Goal: Task Accomplishment & Management: Complete application form

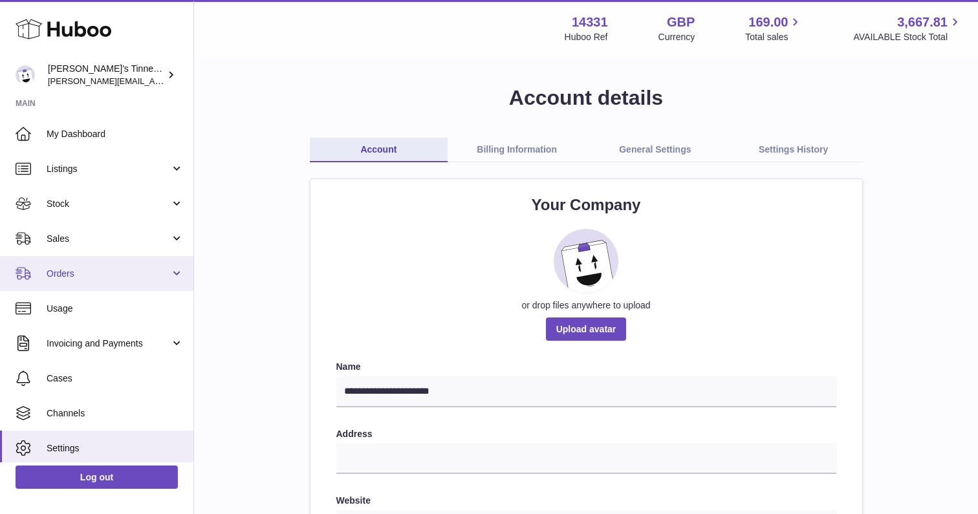
click at [76, 270] on span "Orders" at bounding box center [108, 274] width 123 height 12
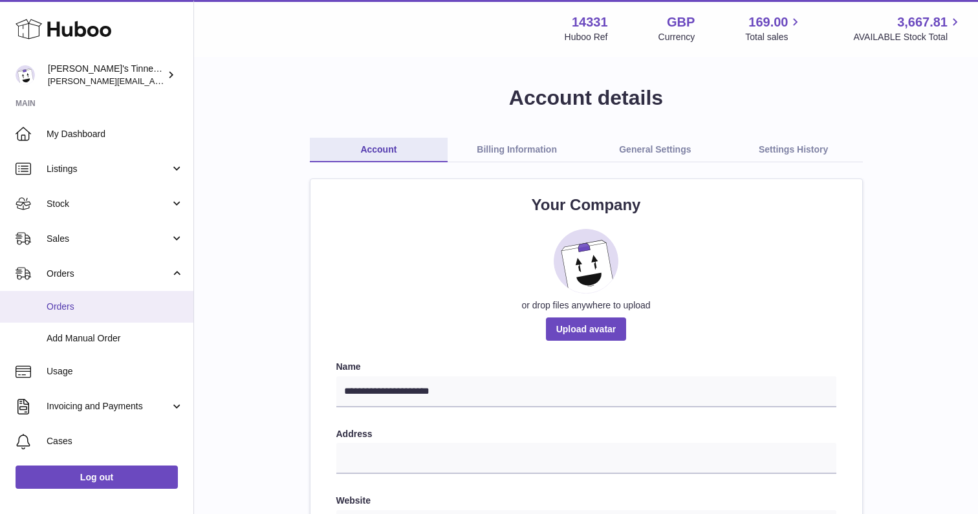
click at [81, 304] on span "Orders" at bounding box center [115, 307] width 137 height 12
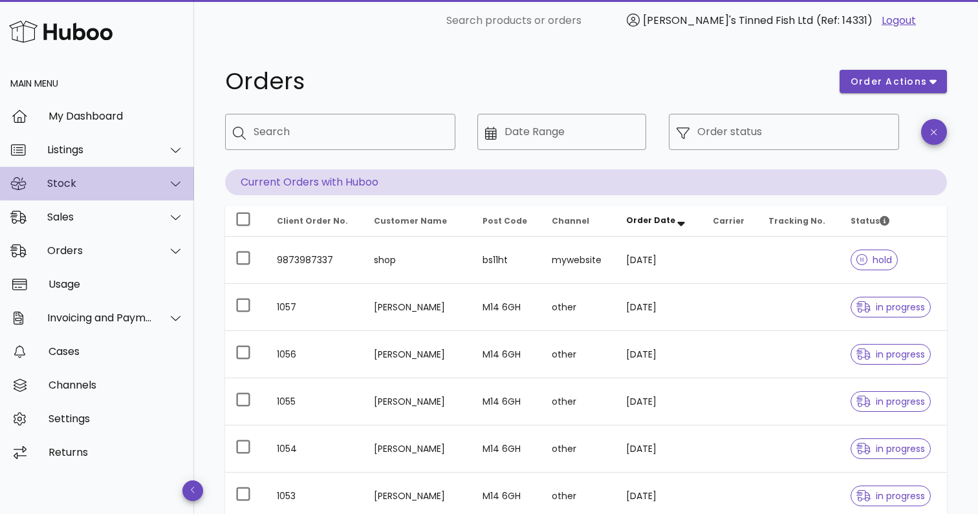
click at [101, 184] on div "Stock" at bounding box center [99, 183] width 105 height 12
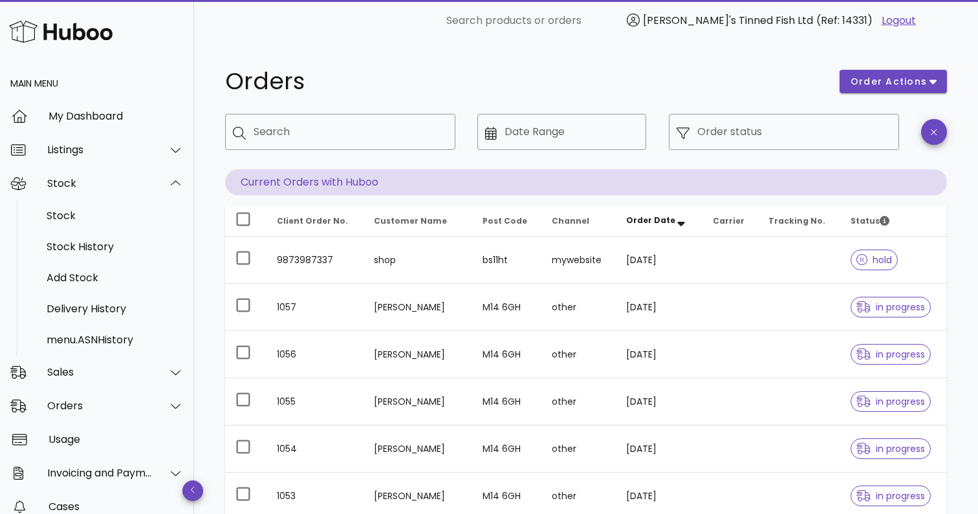
click at [52, 31] on img at bounding box center [60, 31] width 103 height 28
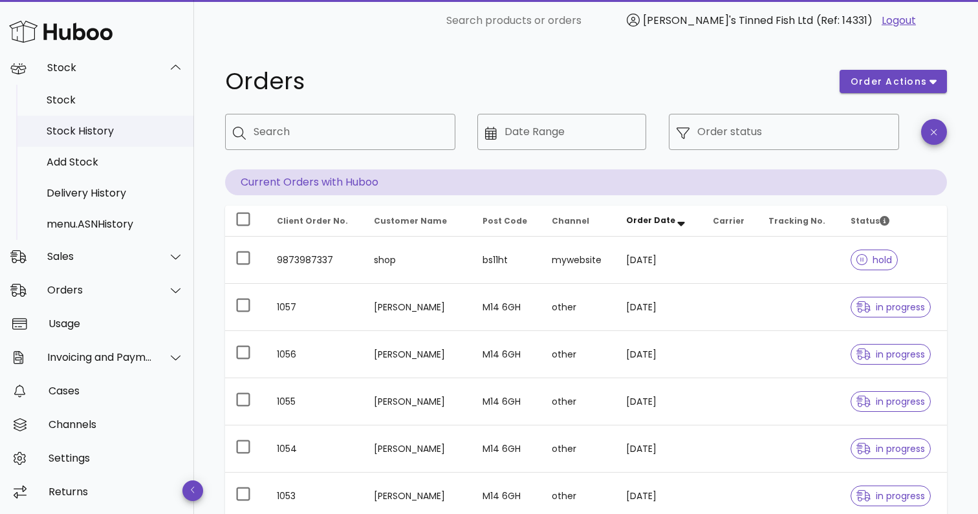
scroll to position [116, 0]
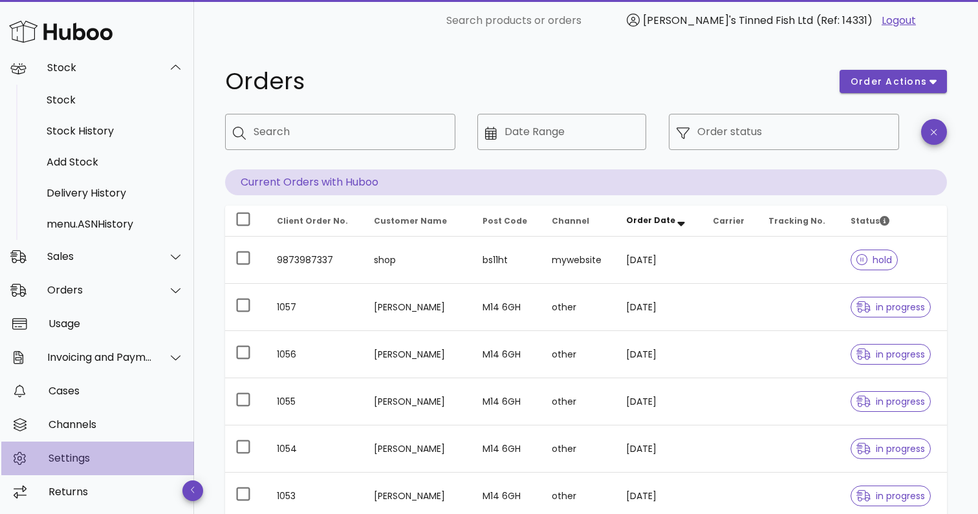
click at [85, 463] on div "Settings" at bounding box center [115, 458] width 135 height 12
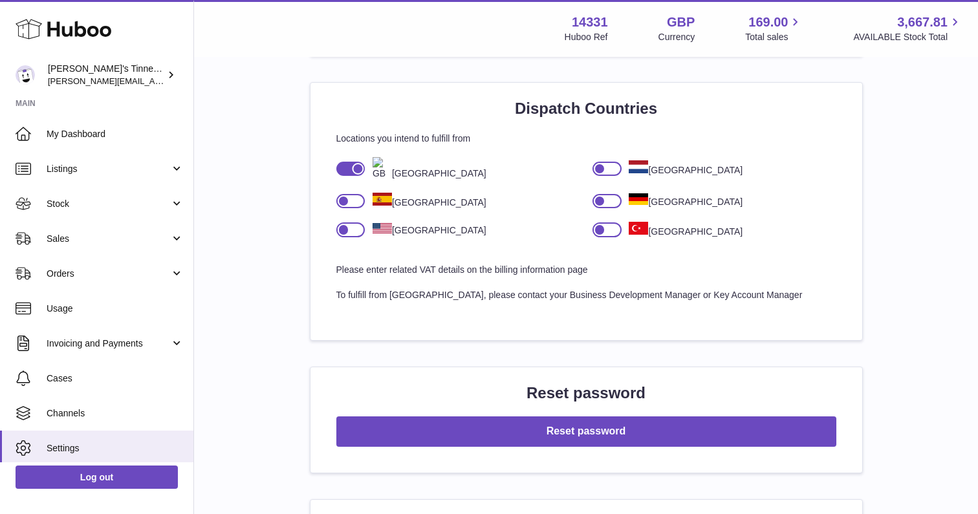
scroll to position [850, 0]
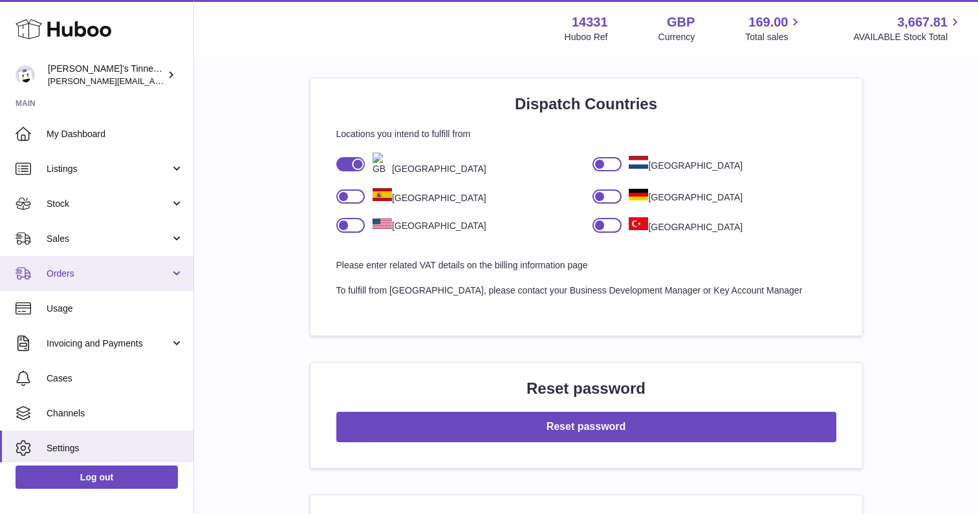
click at [108, 269] on span "Orders" at bounding box center [108, 274] width 123 height 12
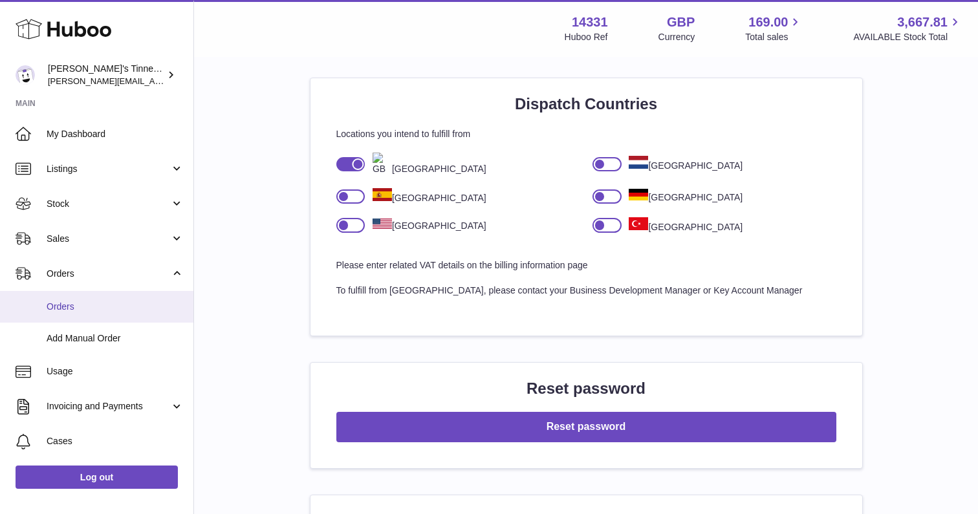
click at [96, 308] on span "Orders" at bounding box center [115, 307] width 137 height 12
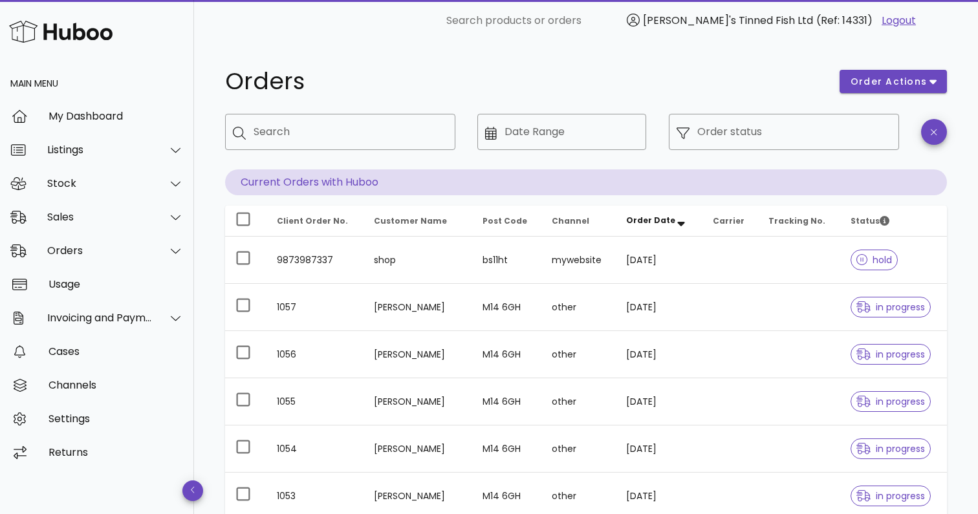
click at [799, 224] on span "Tracking No." at bounding box center [796, 220] width 57 height 11
click at [551, 216] on span "Channel" at bounding box center [569, 220] width 37 height 11
click at [482, 220] on span "Post Code" at bounding box center [504, 220] width 45 height 11
click at [651, 219] on span "Order Date" at bounding box center [650, 220] width 49 height 11
click at [659, 219] on span "Order Date" at bounding box center [650, 220] width 49 height 11
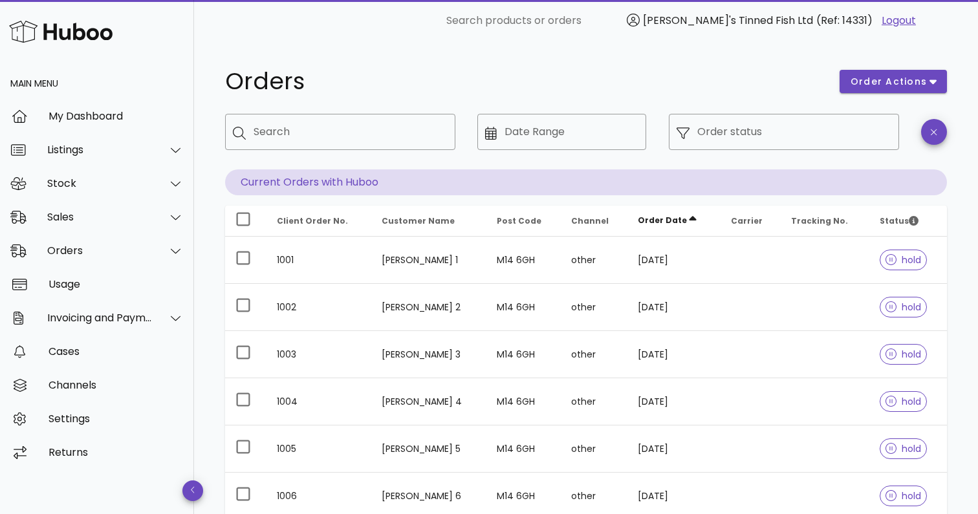
click at [653, 219] on span "Order Date" at bounding box center [661, 220] width 49 height 11
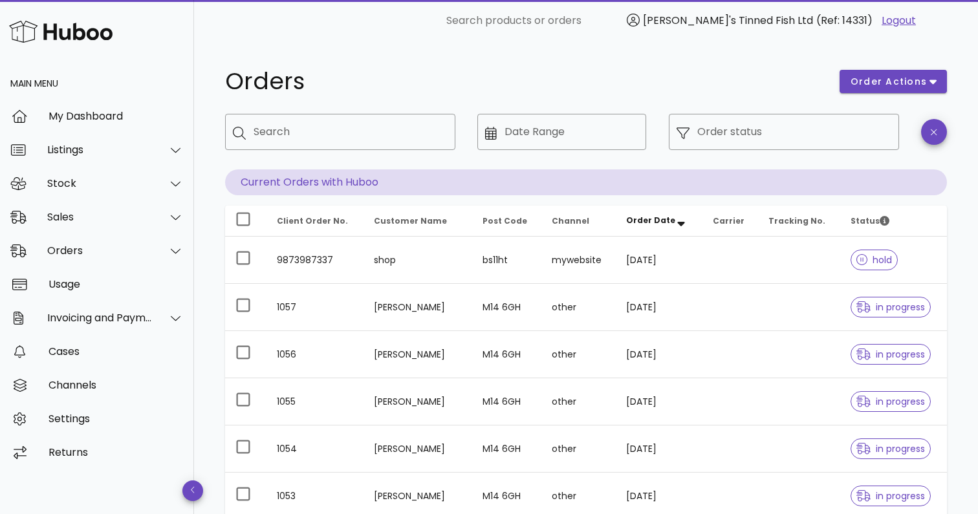
click at [580, 219] on th "Channel" at bounding box center [578, 221] width 74 height 31
click at [555, 221] on span "Channel" at bounding box center [569, 220] width 37 height 11
click at [564, 219] on span "Channel" at bounding box center [569, 220] width 37 height 11
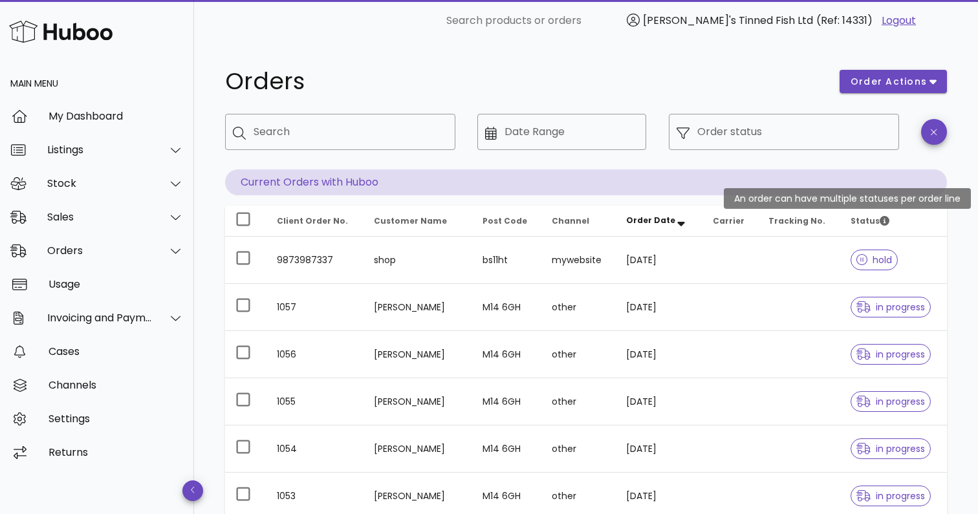
click at [854, 219] on span "Status" at bounding box center [869, 220] width 39 height 11
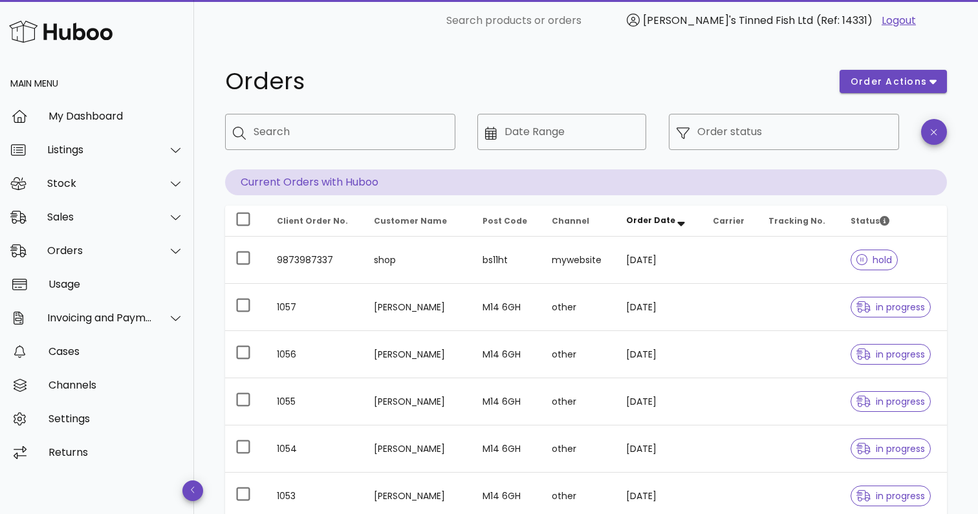
click at [326, 220] on span "Client Order No." at bounding box center [312, 220] width 71 height 11
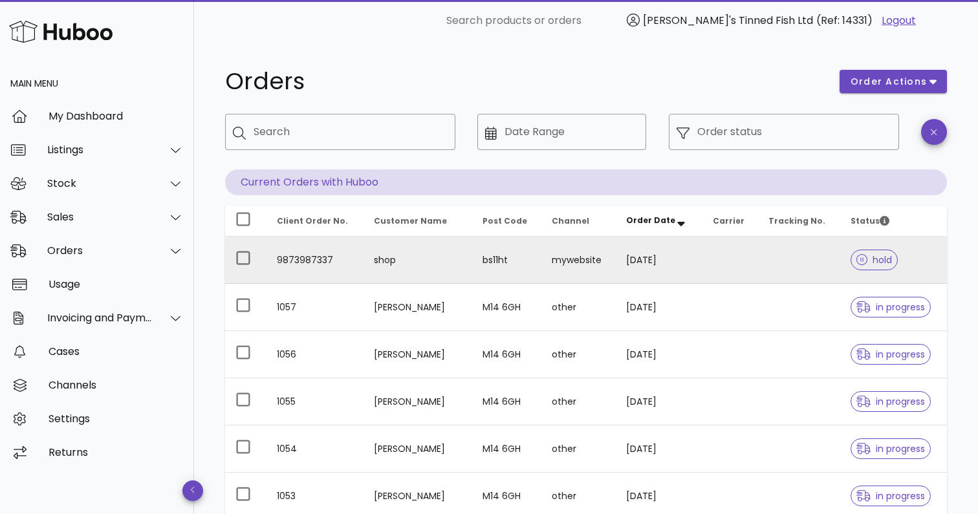
click at [414, 263] on td "shop" at bounding box center [417, 260] width 108 height 47
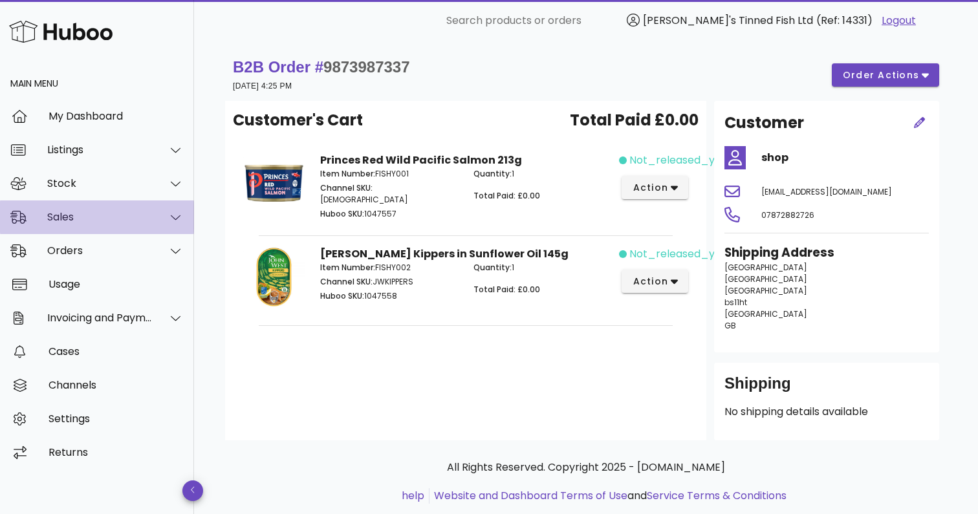
click at [104, 217] on div "Sales" at bounding box center [99, 217] width 105 height 12
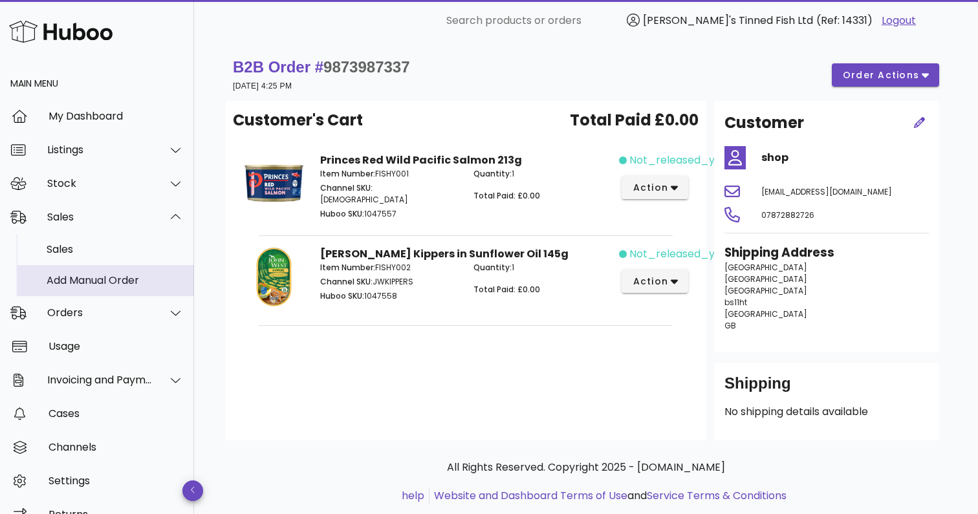
click at [102, 277] on div "Add Manual Order" at bounding box center [115, 280] width 137 height 12
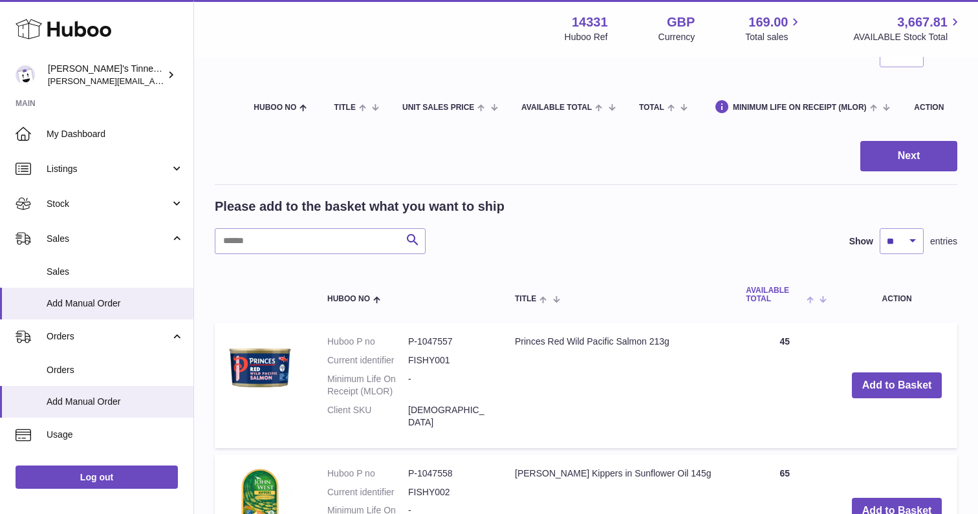
scroll to position [152, 0]
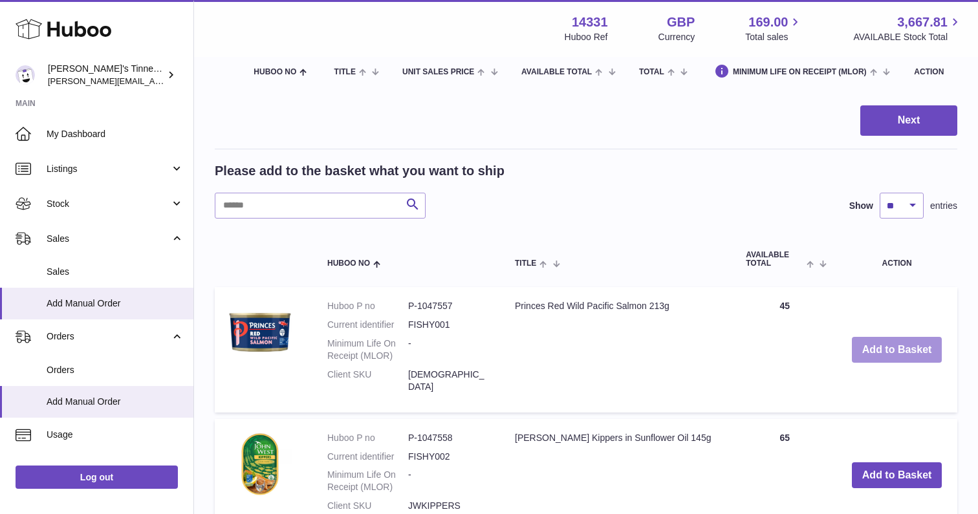
click at [885, 340] on button "Add to Basket" at bounding box center [896, 350] width 91 height 27
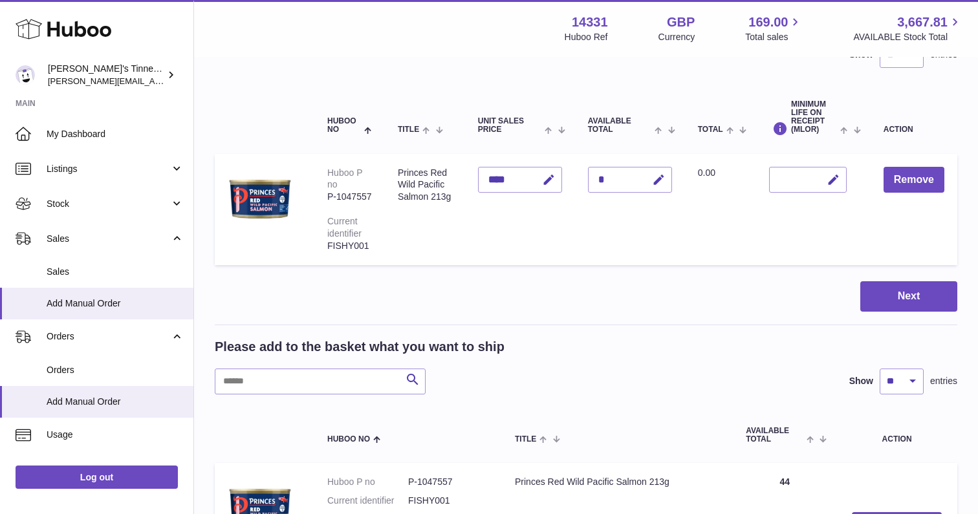
scroll to position [90, 0]
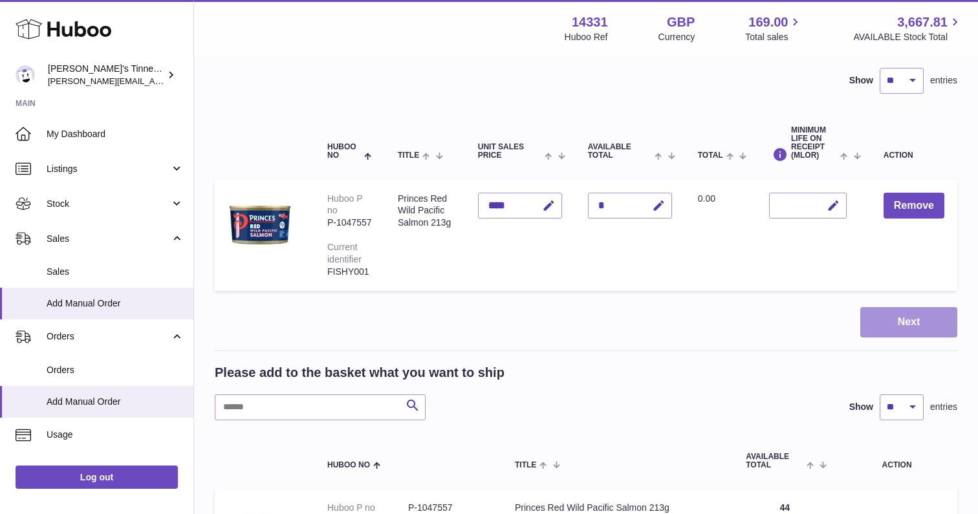
click at [910, 326] on button "Next" at bounding box center [908, 322] width 97 height 30
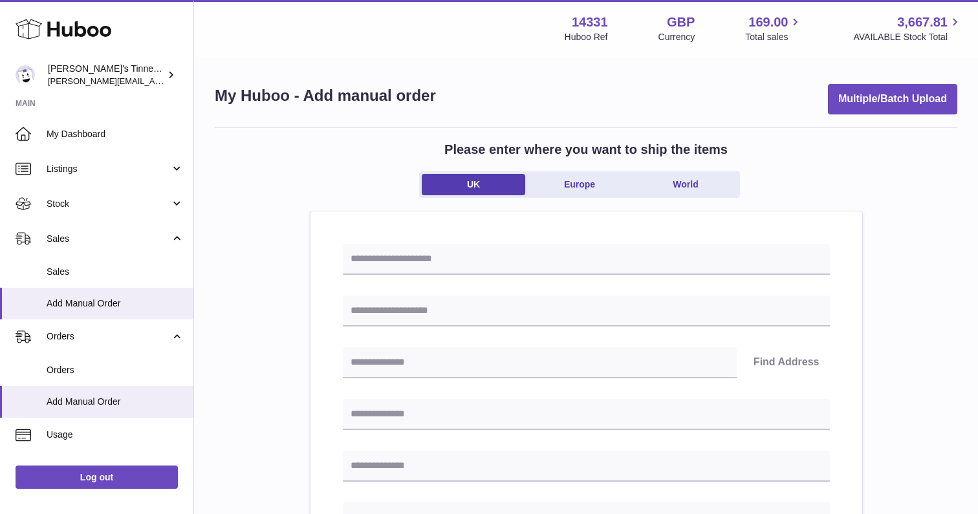
scroll to position [3, 0]
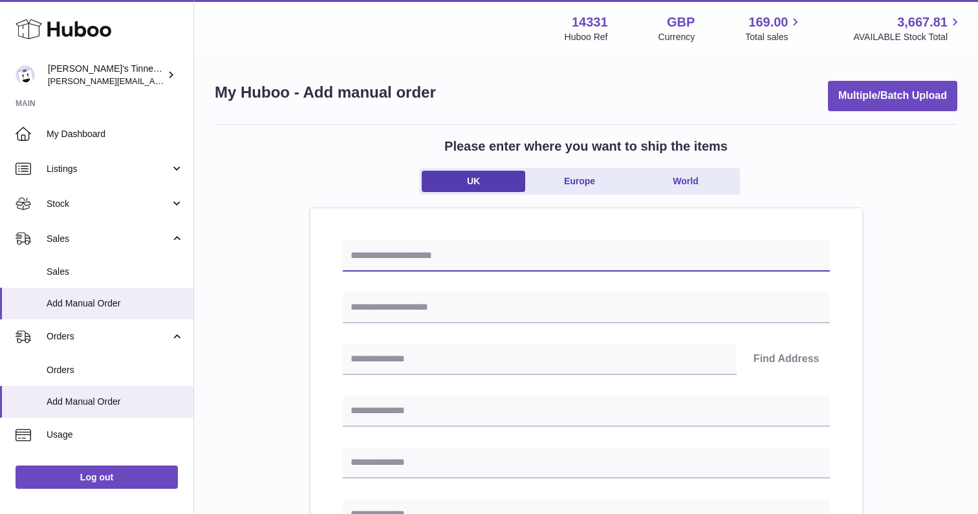
click at [455, 261] on input "text" at bounding box center [586, 256] width 487 height 31
type input "********"
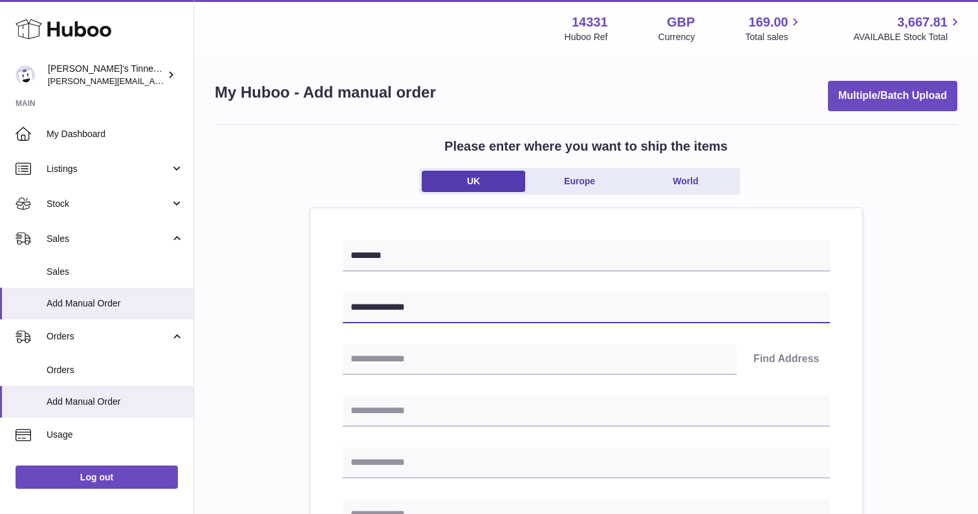
type input "**********"
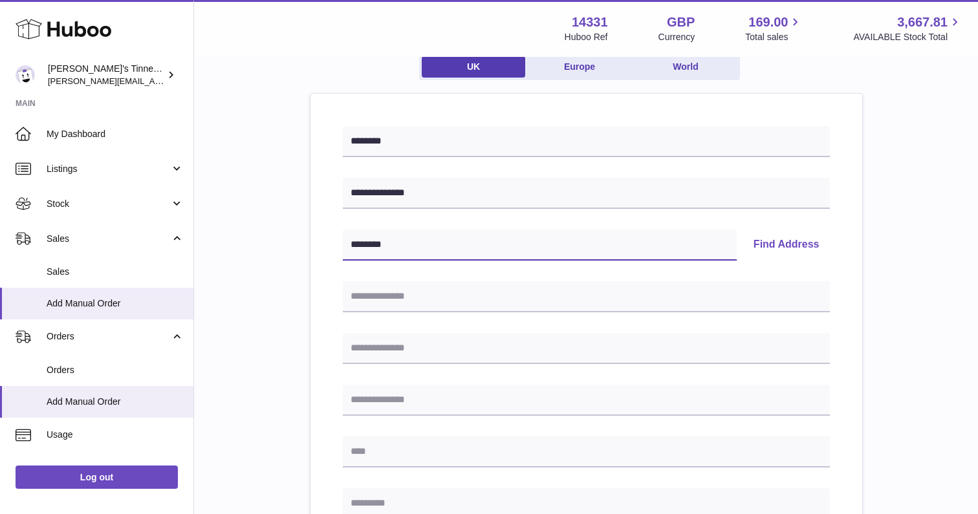
scroll to position [119, 0]
type input "********"
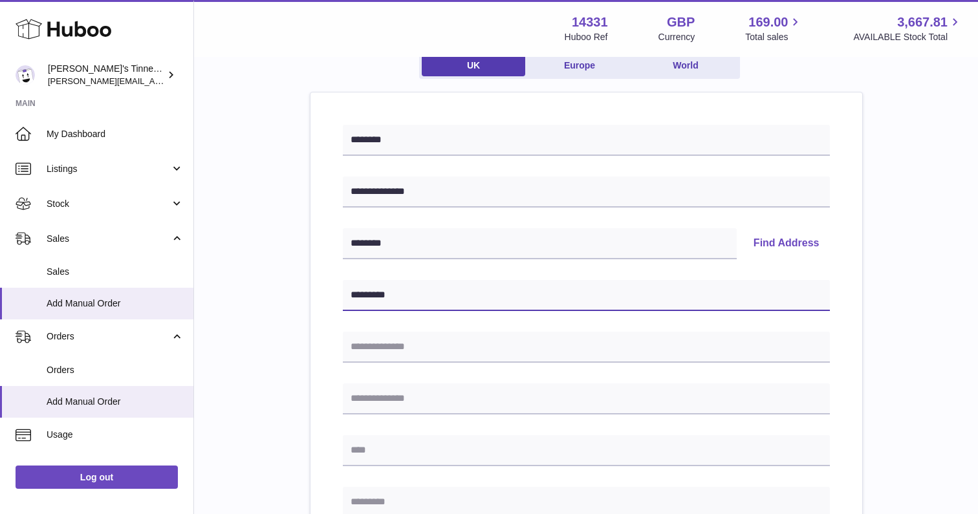
type input "*********"
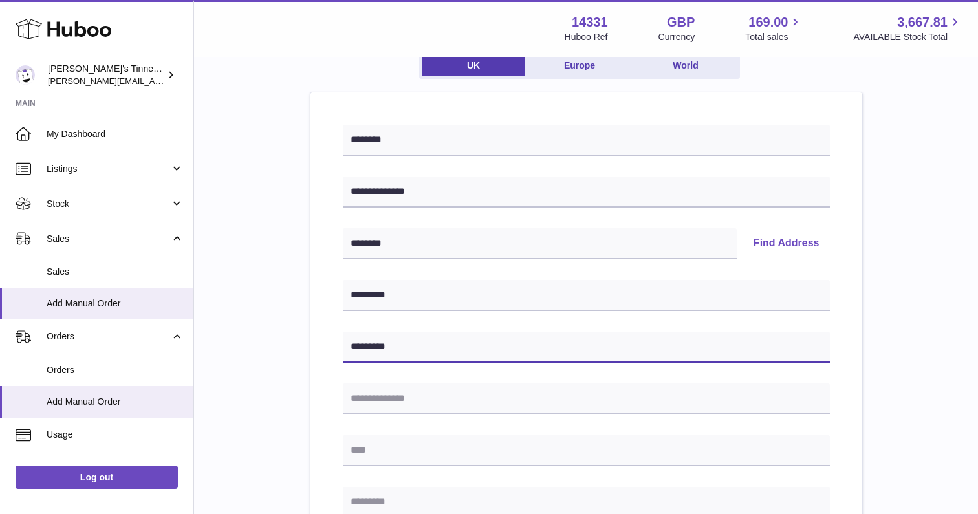
type input "*********"
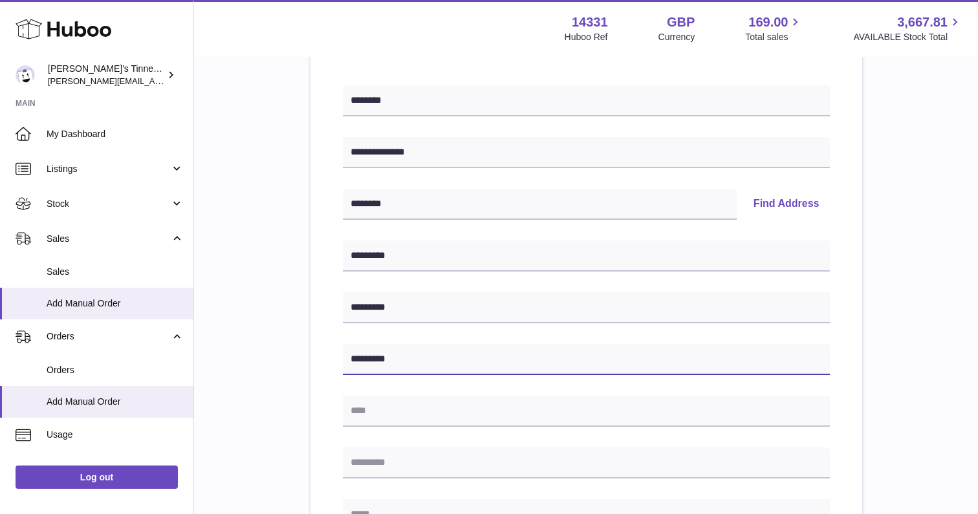
type input "*********"
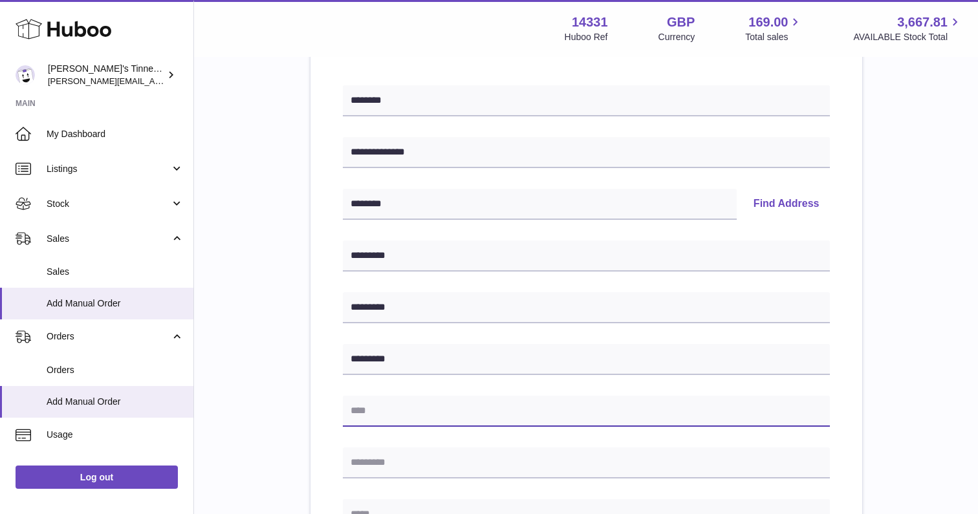
click at [385, 405] on input "text" at bounding box center [586, 411] width 487 height 31
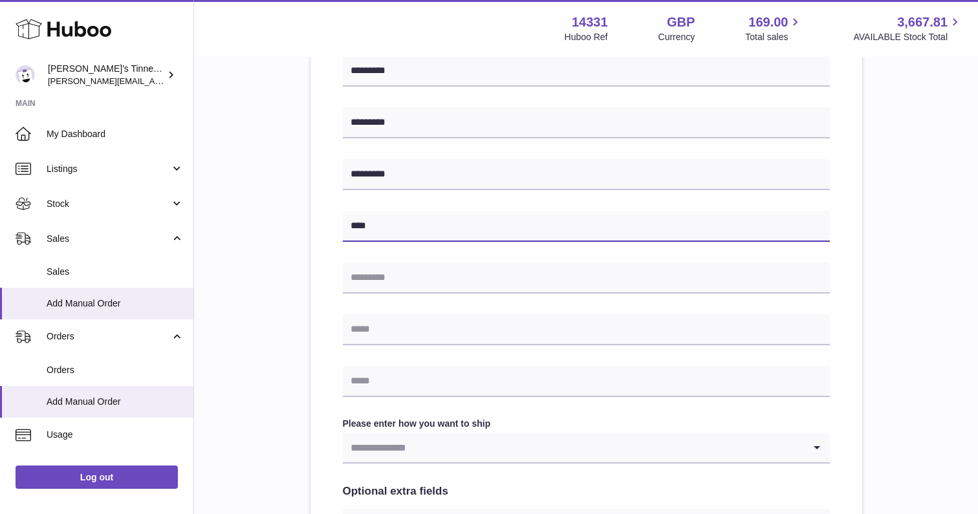
scroll to position [381, 0]
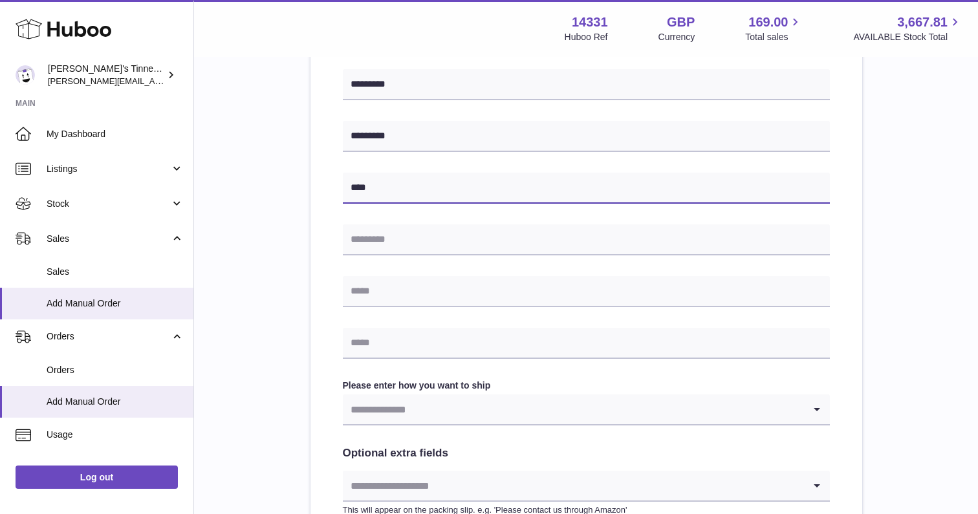
type input "****"
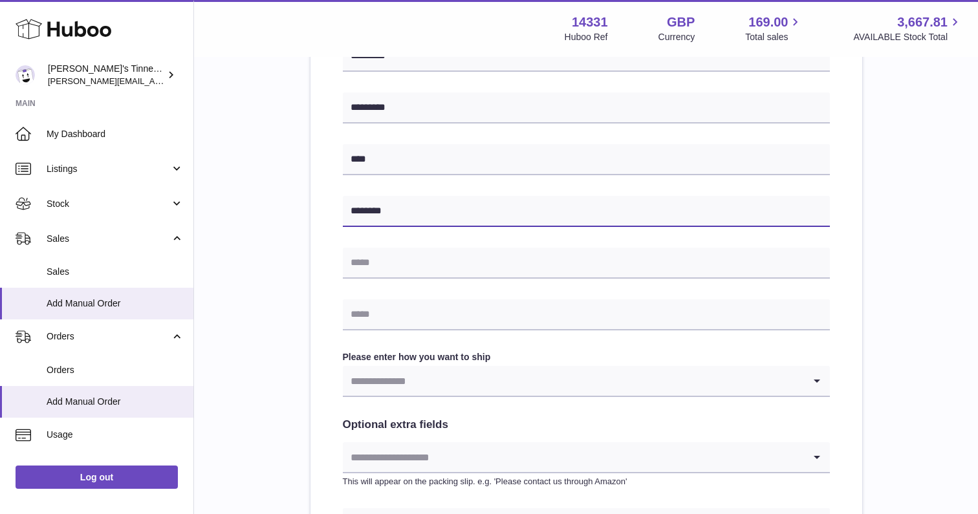
scroll to position [413, 0]
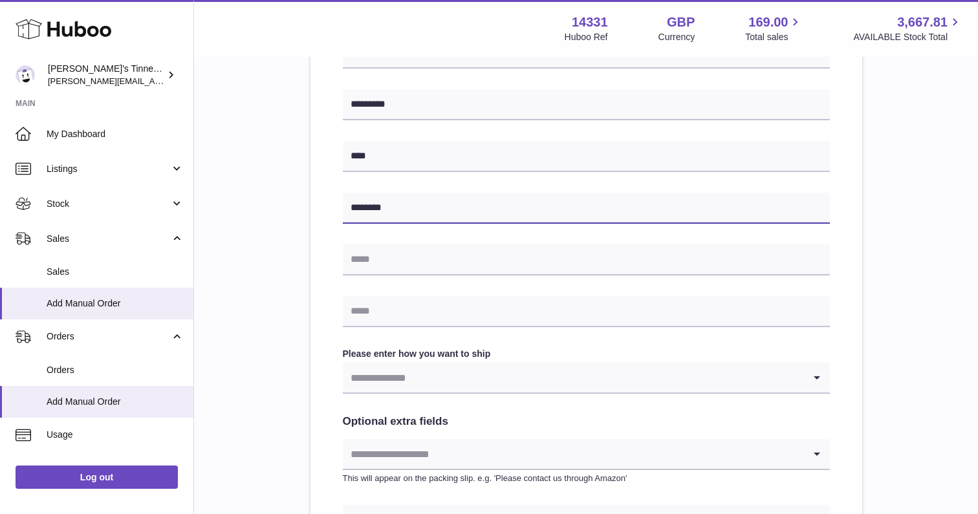
type input "********"
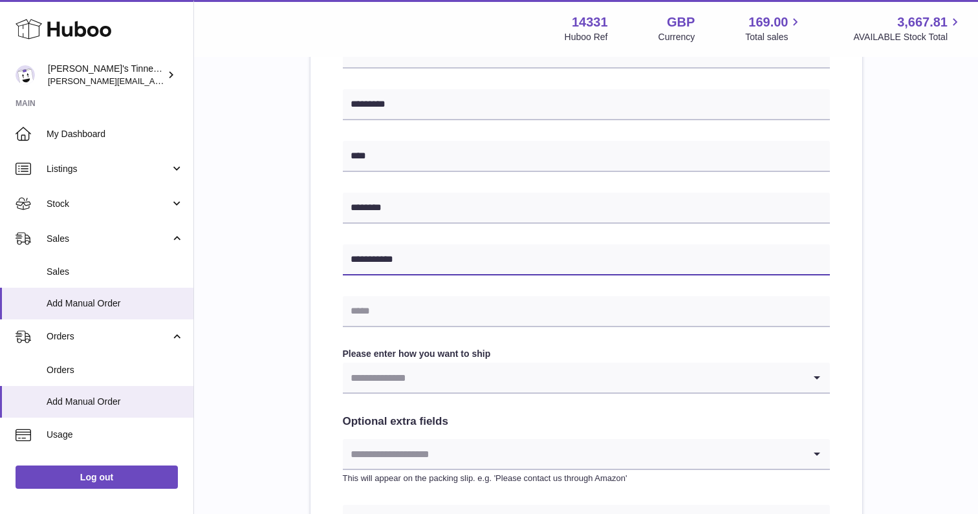
type input "**********"
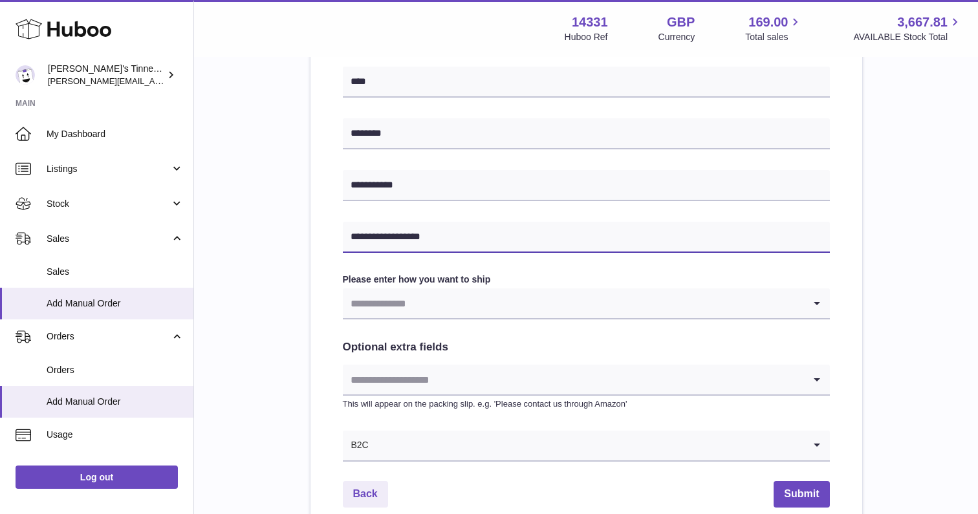
scroll to position [495, 0]
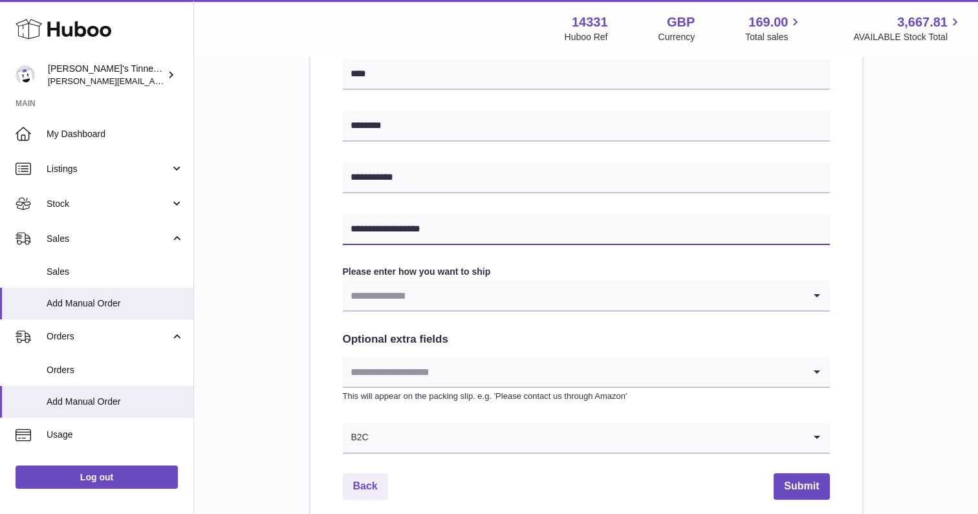
type input "**********"
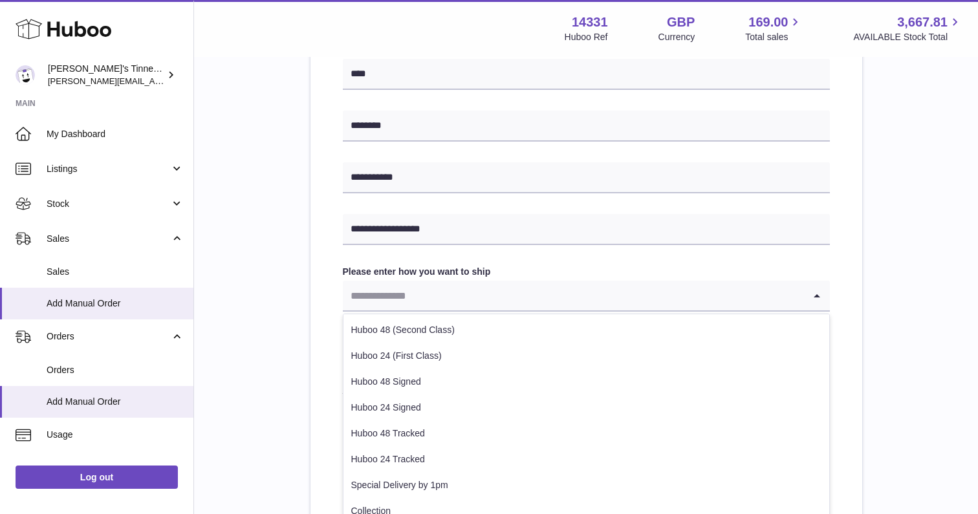
click at [482, 297] on input "Search for option" at bounding box center [573, 296] width 461 height 30
click at [484, 297] on input "Search for option" at bounding box center [573, 296] width 461 height 30
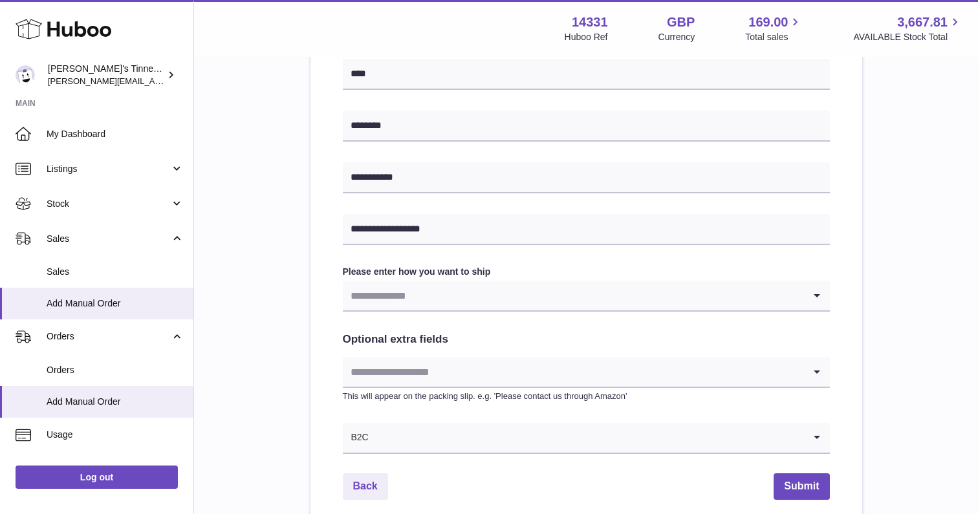
click at [316, 370] on div "**********" at bounding box center [585, 124] width 551 height 816
click at [497, 373] on input "Search for option" at bounding box center [573, 372] width 461 height 30
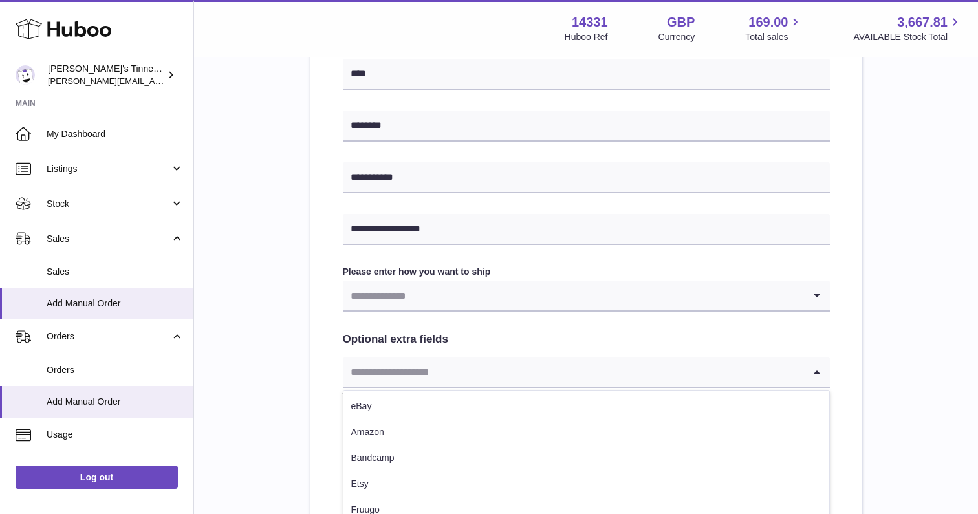
click at [497, 371] on input "Search for option" at bounding box center [573, 372] width 461 height 30
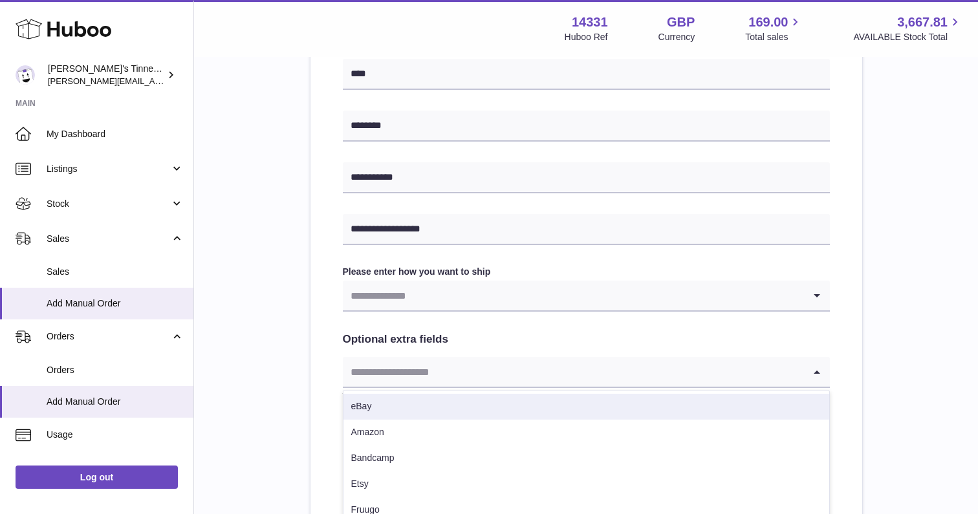
click at [302, 423] on div "**********" at bounding box center [586, 82] width 742 height 901
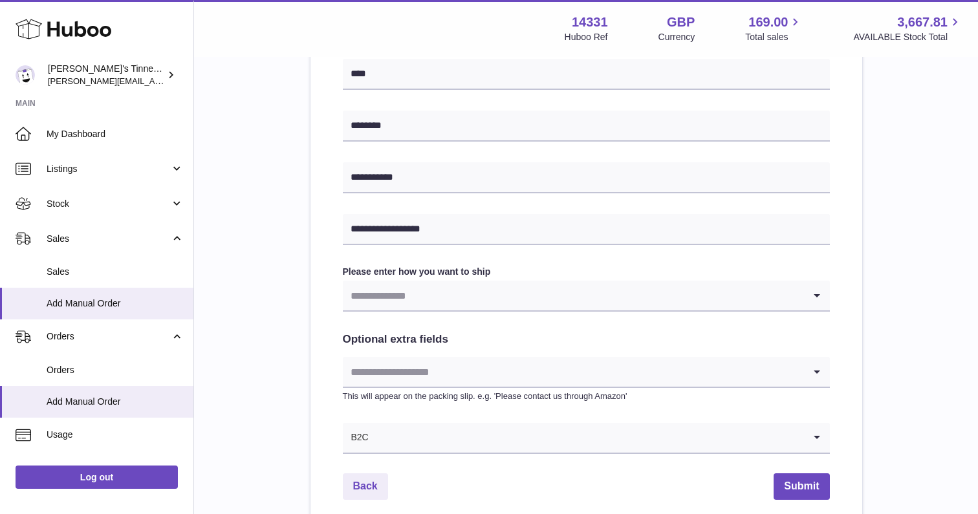
click at [444, 438] on input "Search for option" at bounding box center [586, 438] width 434 height 30
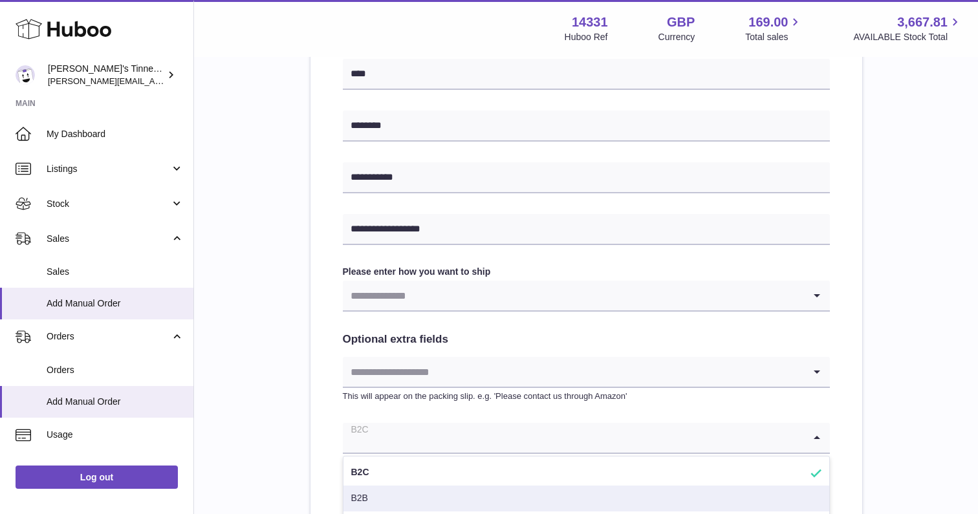
click at [415, 497] on li "B2B" at bounding box center [586, 499] width 486 height 26
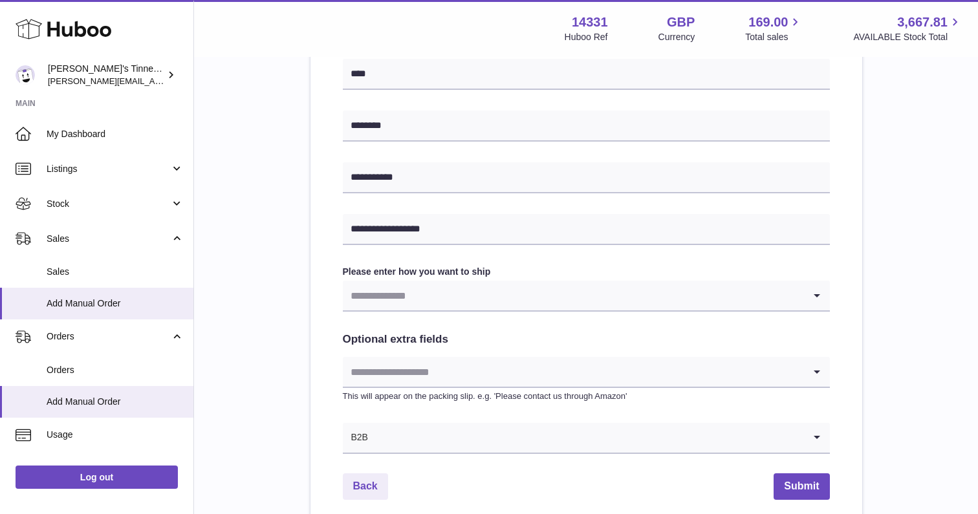
click at [299, 334] on div "**********" at bounding box center [586, 82] width 742 height 901
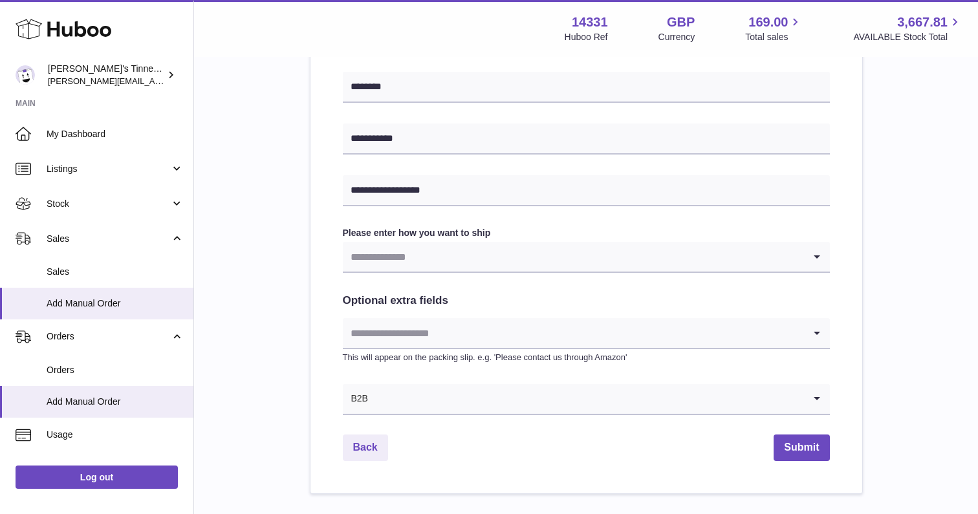
scroll to position [557, 0]
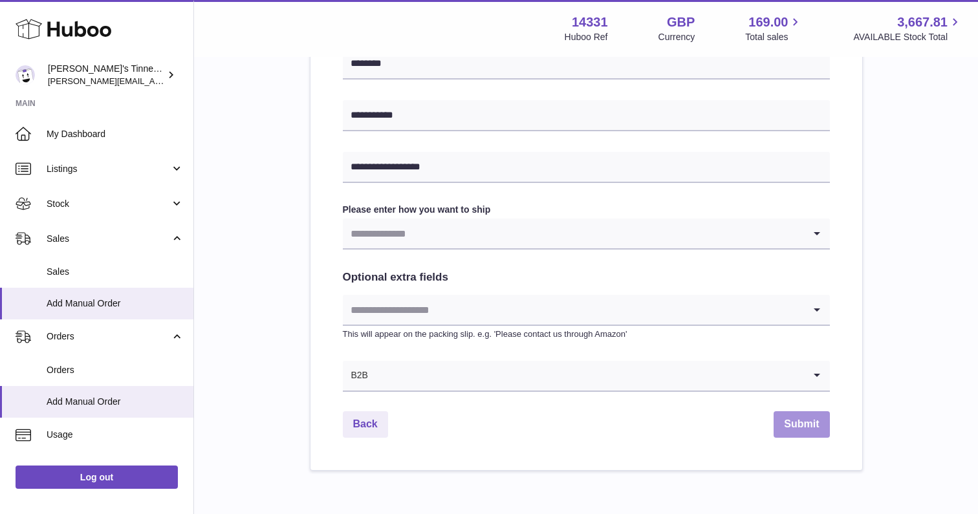
click at [802, 421] on button "Submit" at bounding box center [801, 424] width 56 height 27
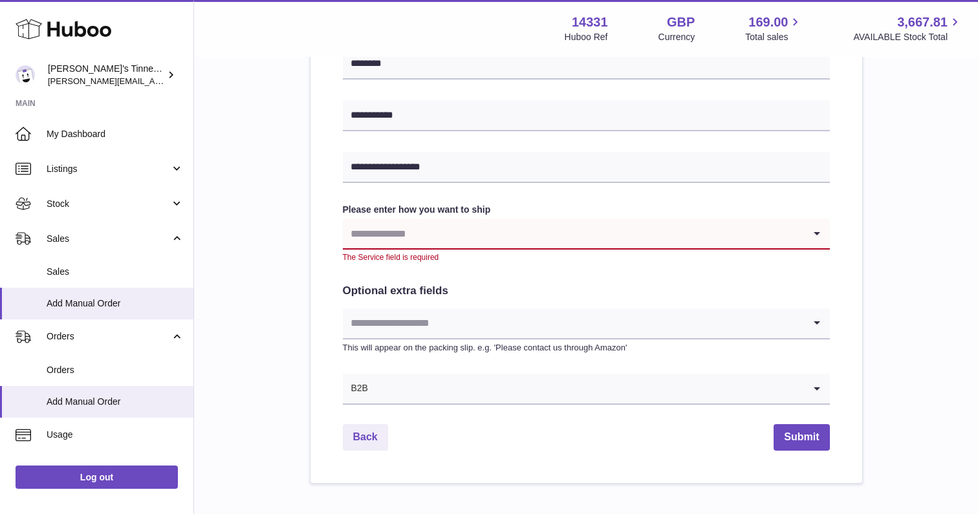
click at [611, 235] on input "Search for option" at bounding box center [573, 234] width 461 height 30
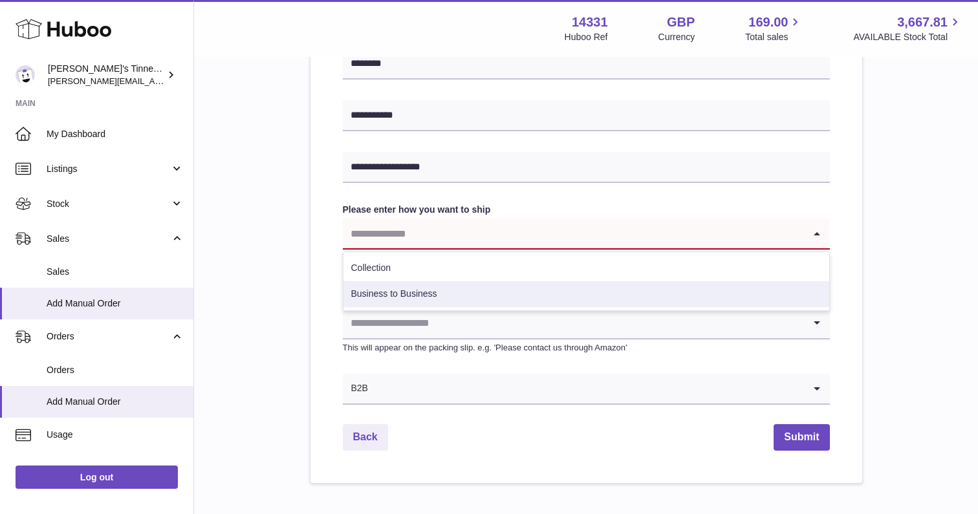
click at [518, 284] on li "Business to Business" at bounding box center [586, 294] width 486 height 26
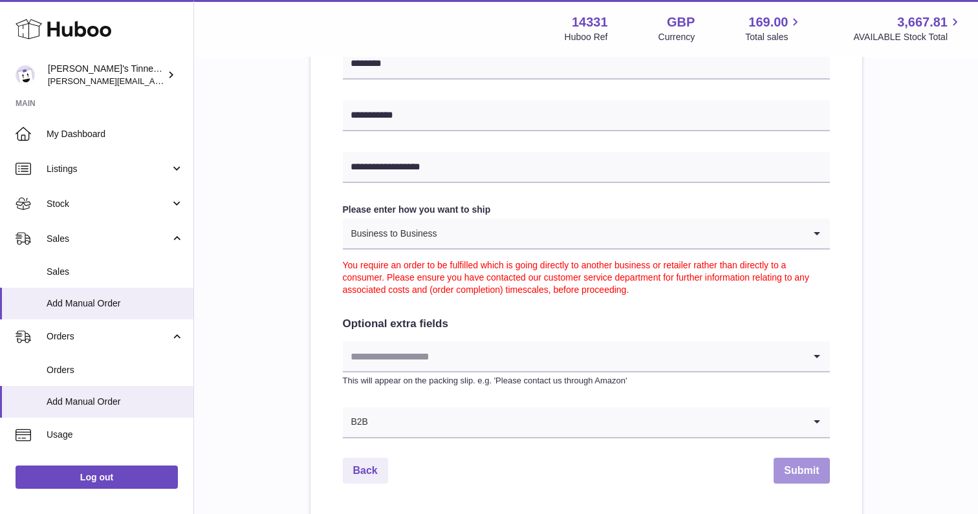
click at [802, 465] on button "Submit" at bounding box center [801, 471] width 56 height 27
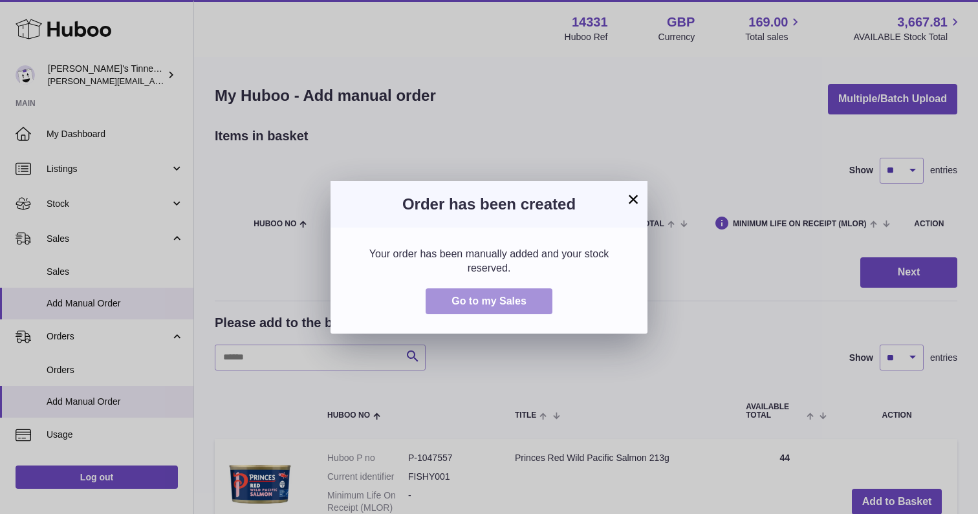
click at [528, 297] on button "Go to my Sales" at bounding box center [488, 301] width 127 height 27
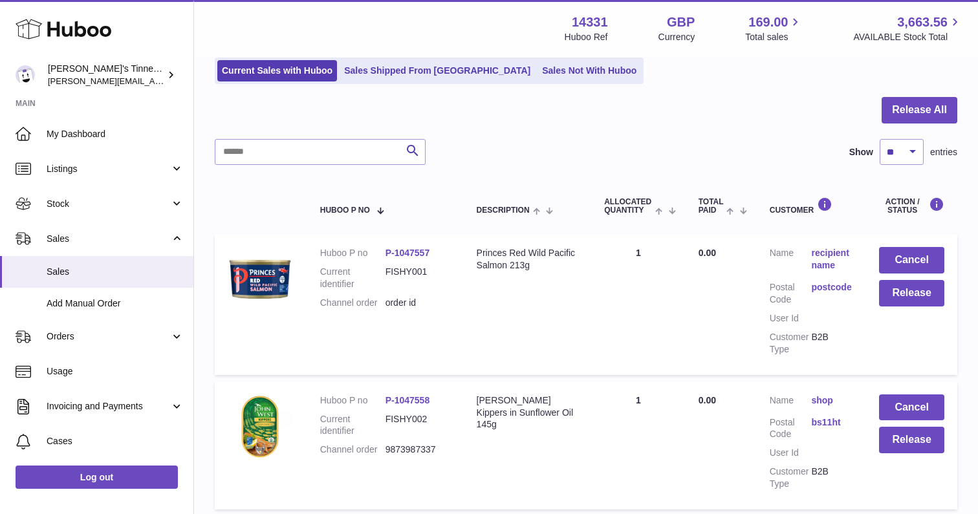
scroll to position [91, 0]
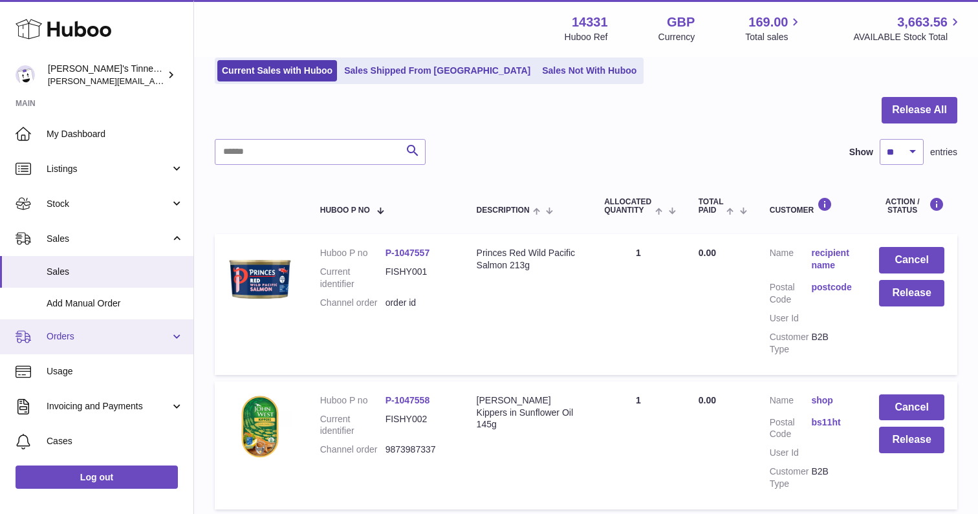
click at [116, 332] on span "Orders" at bounding box center [108, 336] width 123 height 12
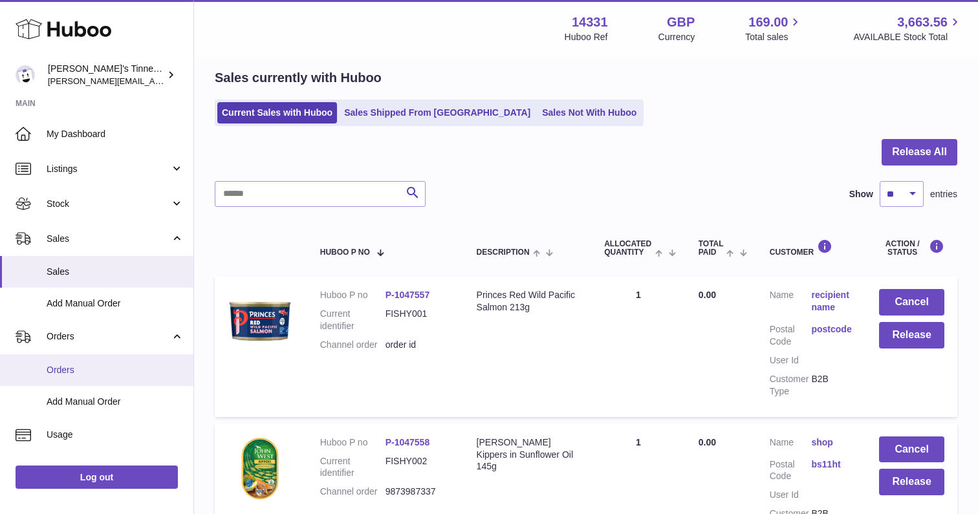
scroll to position [3, 0]
click at [90, 370] on link "Orders" at bounding box center [96, 367] width 193 height 32
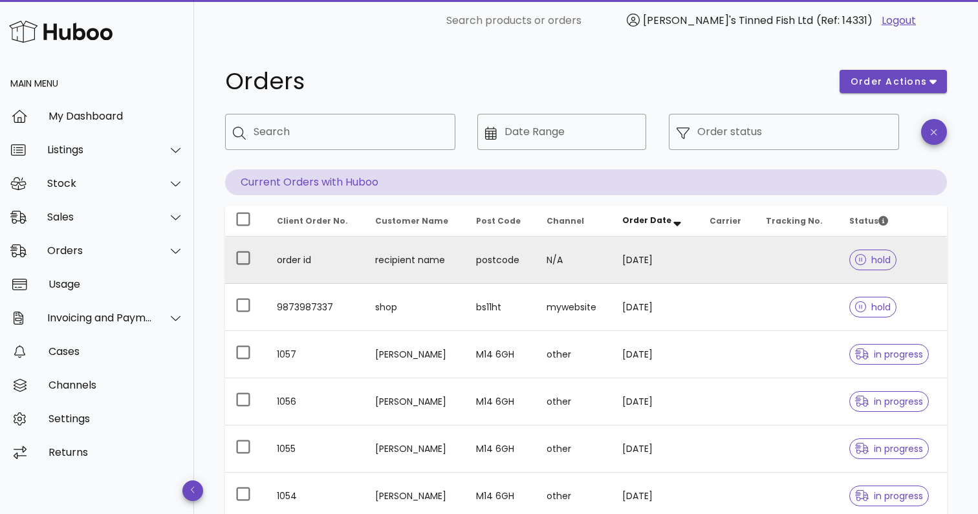
click at [325, 251] on td "order id" at bounding box center [315, 260] width 98 height 47
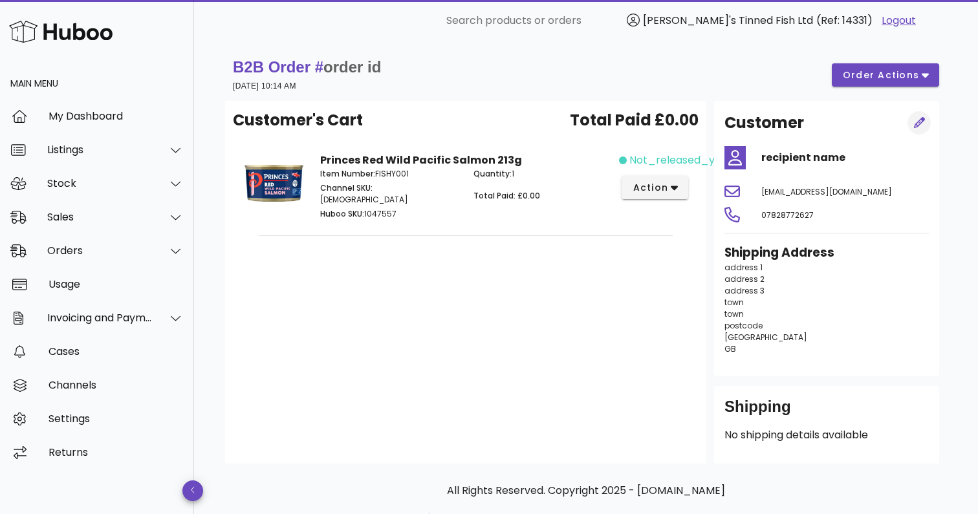
click at [916, 117] on icon "button" at bounding box center [920, 123] width 12 height 12
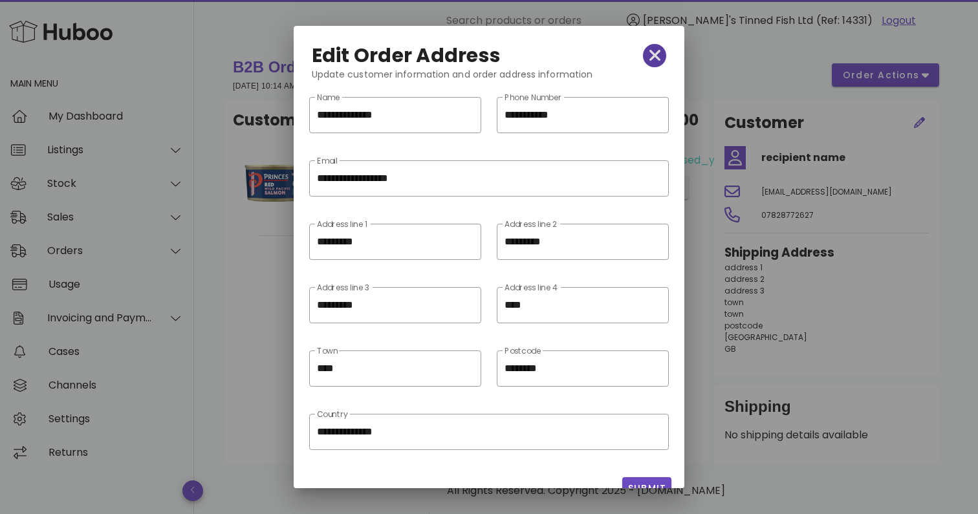
click at [650, 56] on icon "button" at bounding box center [655, 56] width 12 height 18
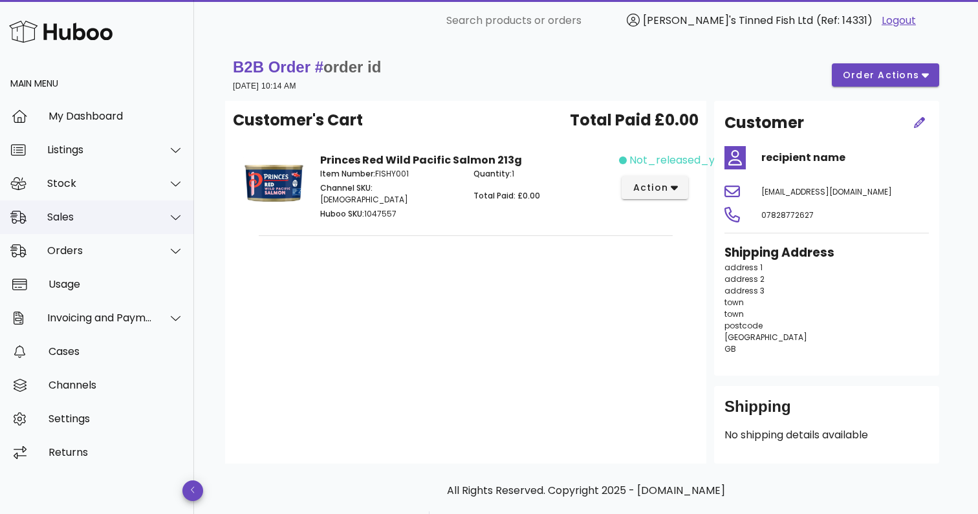
click at [78, 216] on div "Sales" at bounding box center [99, 217] width 105 height 12
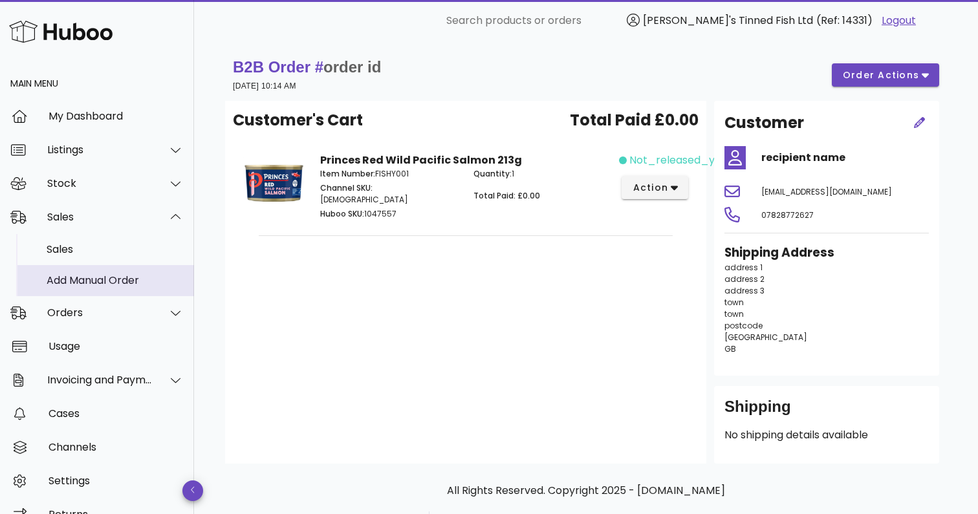
click at [98, 275] on div "Add Manual Order" at bounding box center [115, 280] width 137 height 12
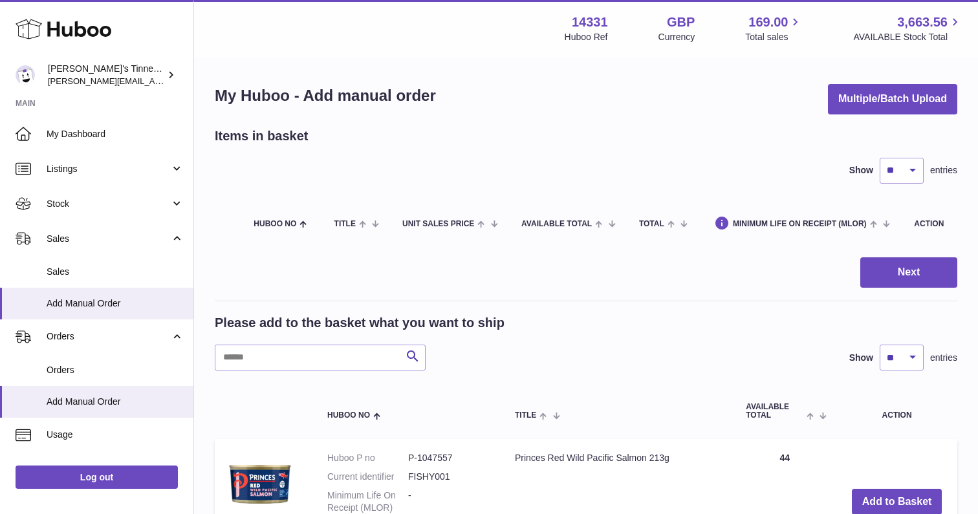
drag, startPoint x: 924, startPoint y: 497, endPoint x: 853, endPoint y: 372, distance: 143.6
click at [924, 497] on button "Add to Basket" at bounding box center [896, 502] width 91 height 27
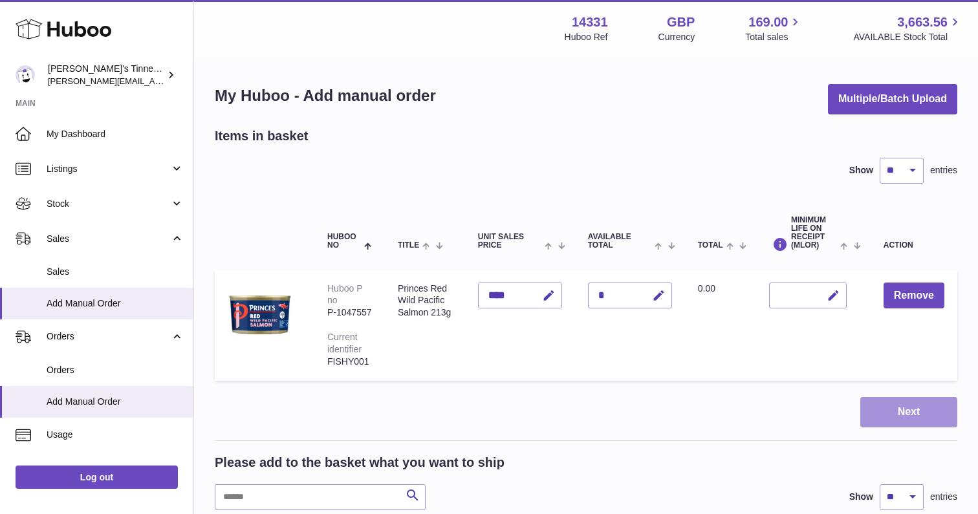
click at [926, 413] on button "Next" at bounding box center [908, 412] width 97 height 30
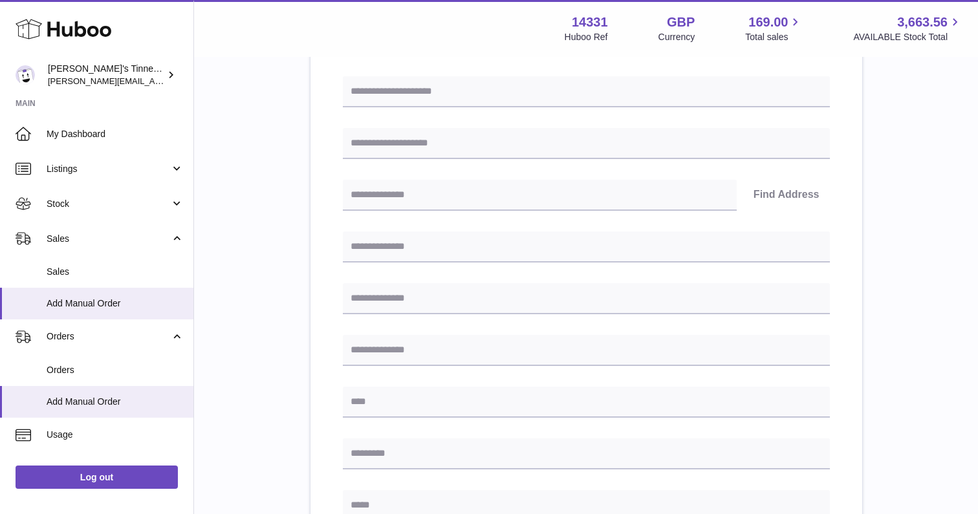
scroll to position [152, 0]
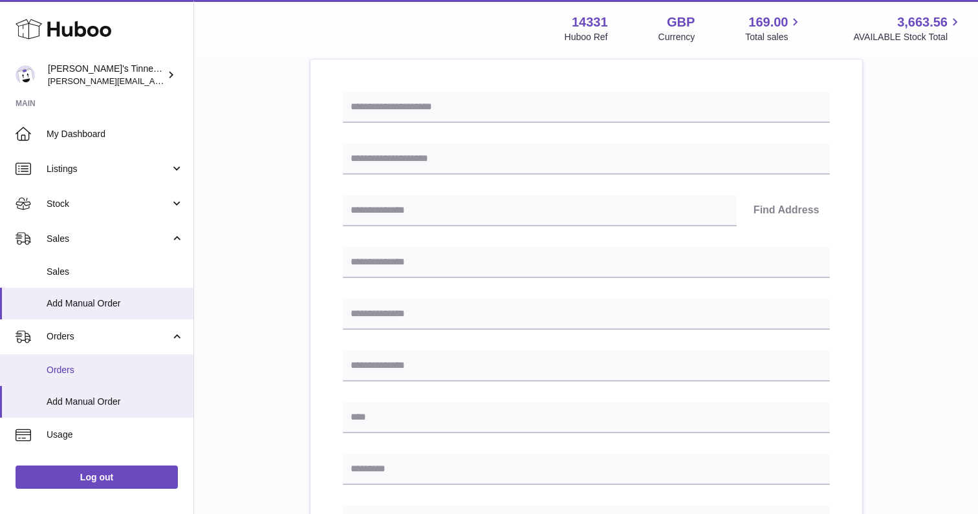
click at [84, 364] on span "Orders" at bounding box center [115, 370] width 137 height 12
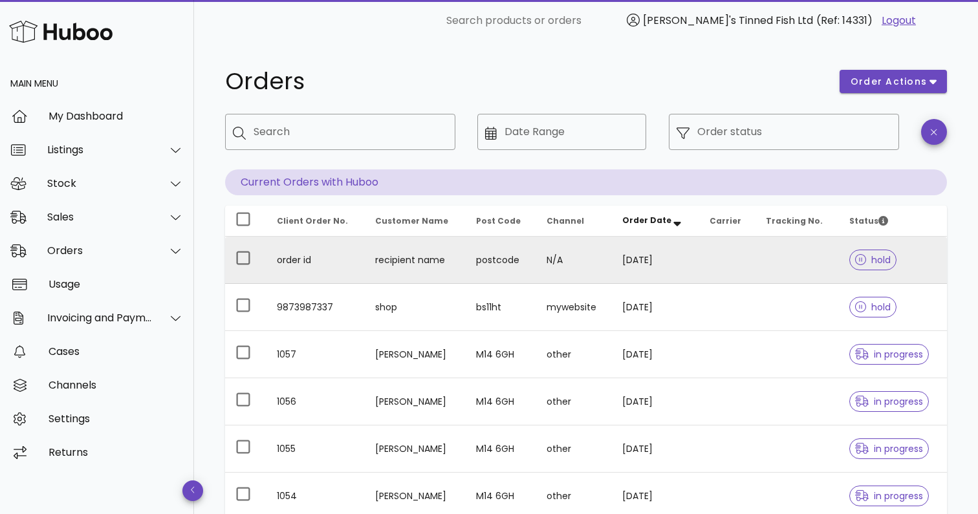
click at [385, 264] on td "recipient name" at bounding box center [415, 260] width 101 height 47
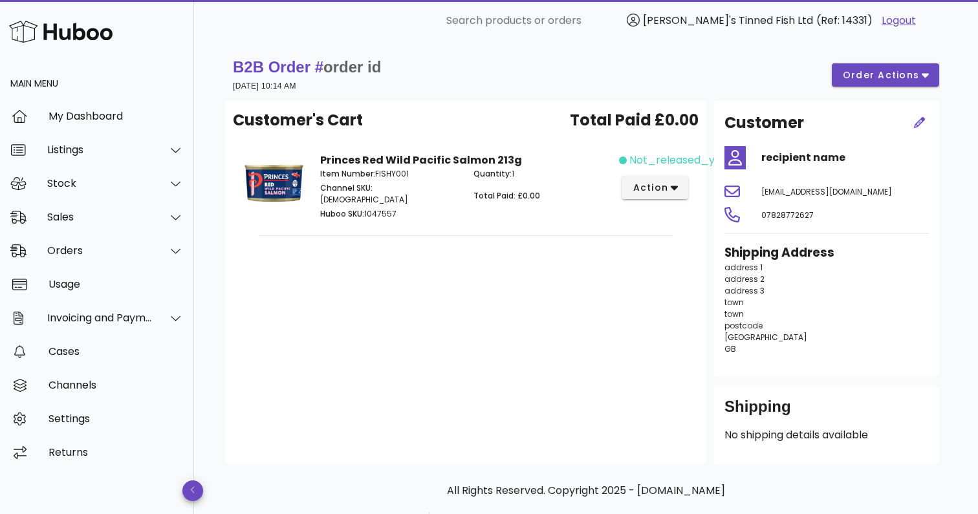
scroll to position [7, 0]
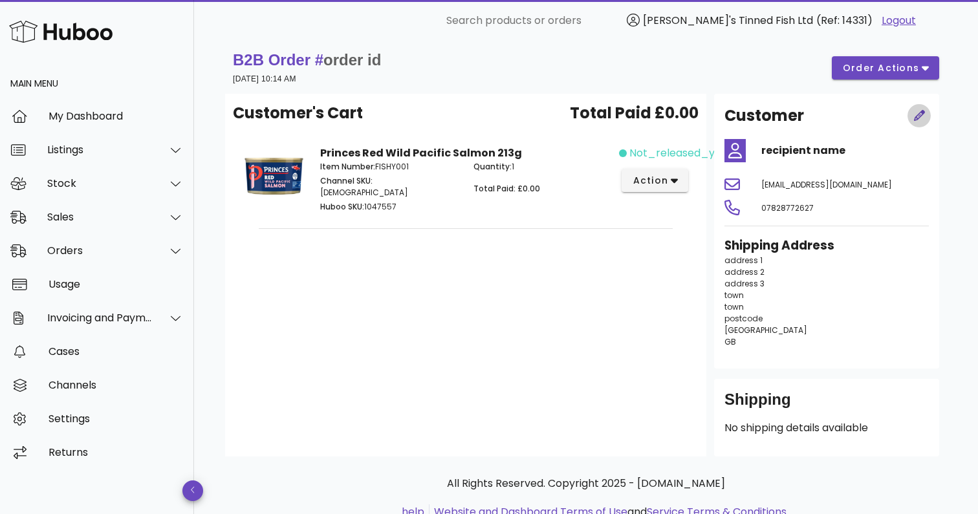
click at [921, 115] on icon "button" at bounding box center [920, 116] width 12 height 12
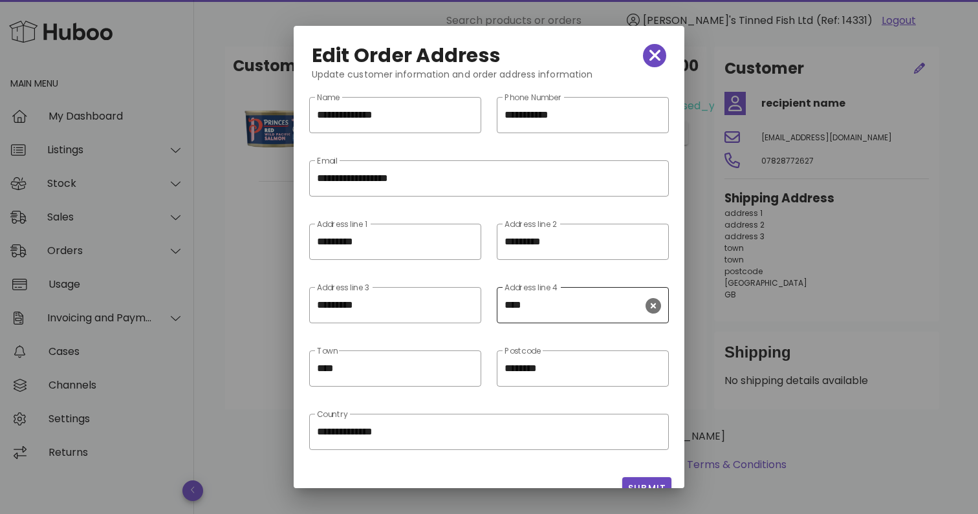
scroll to position [54, 0]
click at [653, 58] on icon "button" at bounding box center [655, 56] width 12 height 12
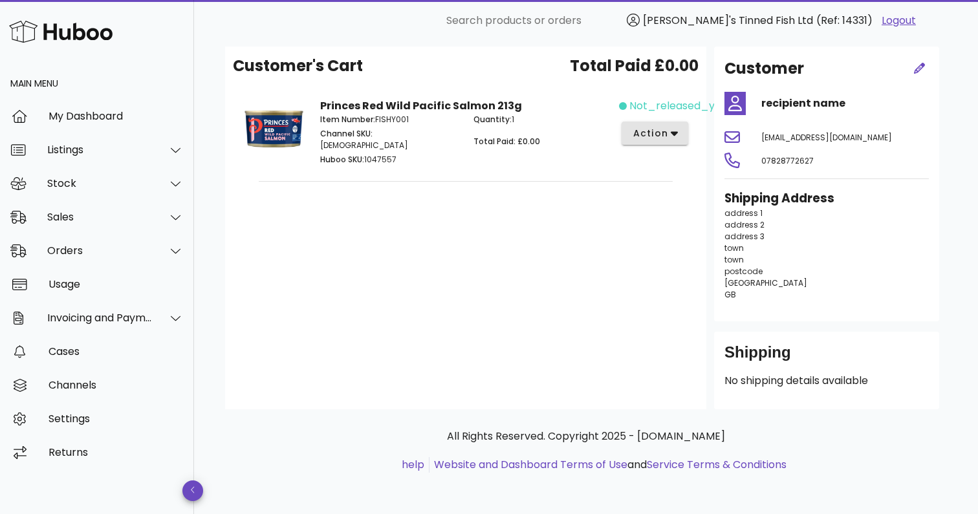
click at [668, 131] on span "action" at bounding box center [650, 134] width 36 height 14
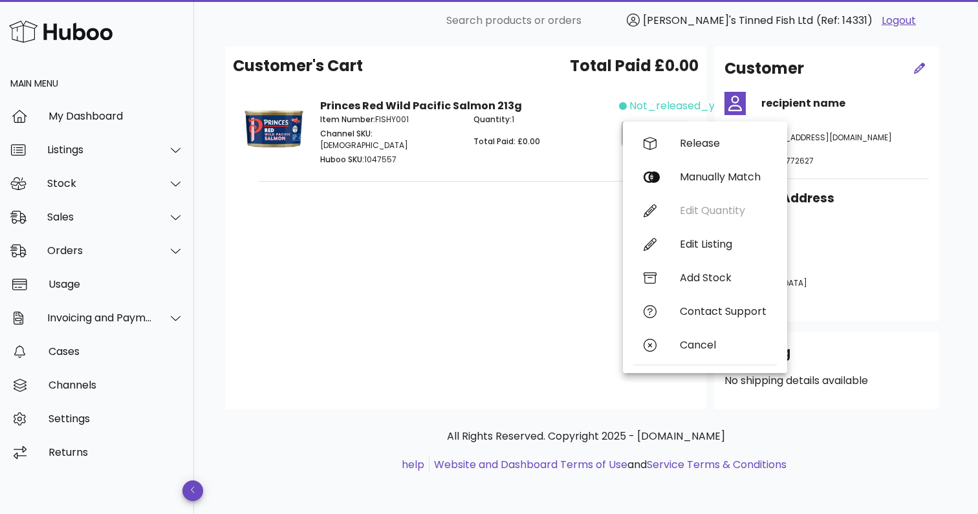
scroll to position [54, 0]
click at [731, 316] on div "Contact Support" at bounding box center [722, 312] width 87 height 12
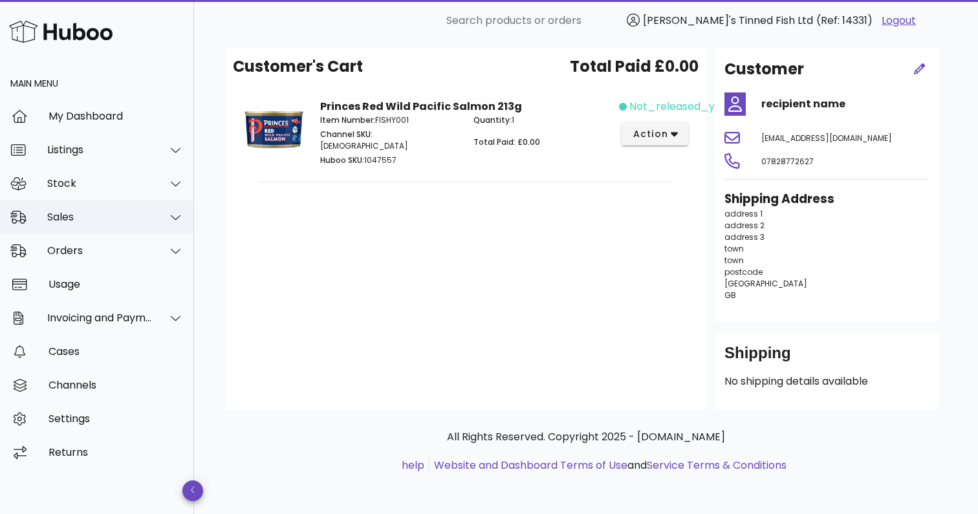
click at [102, 219] on div "Sales" at bounding box center [99, 217] width 105 height 12
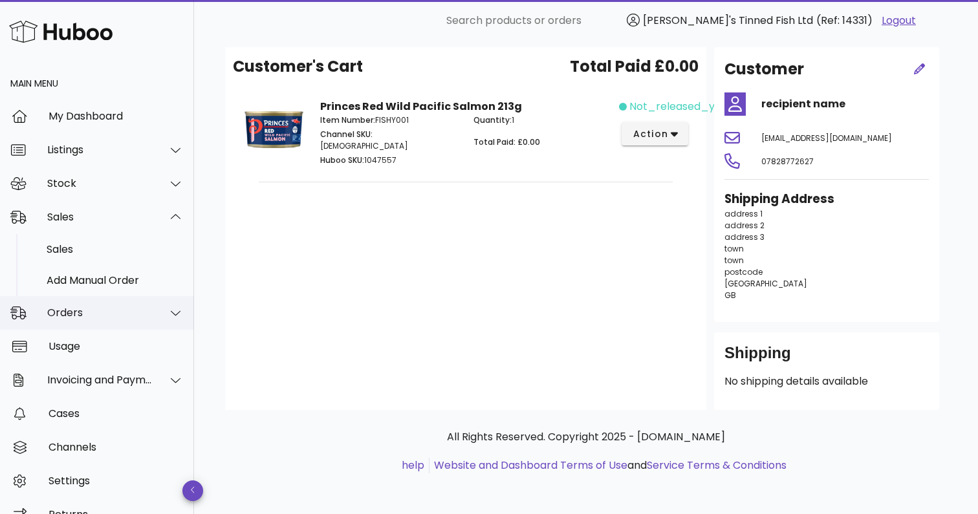
click at [111, 312] on div "Orders" at bounding box center [99, 312] width 105 height 12
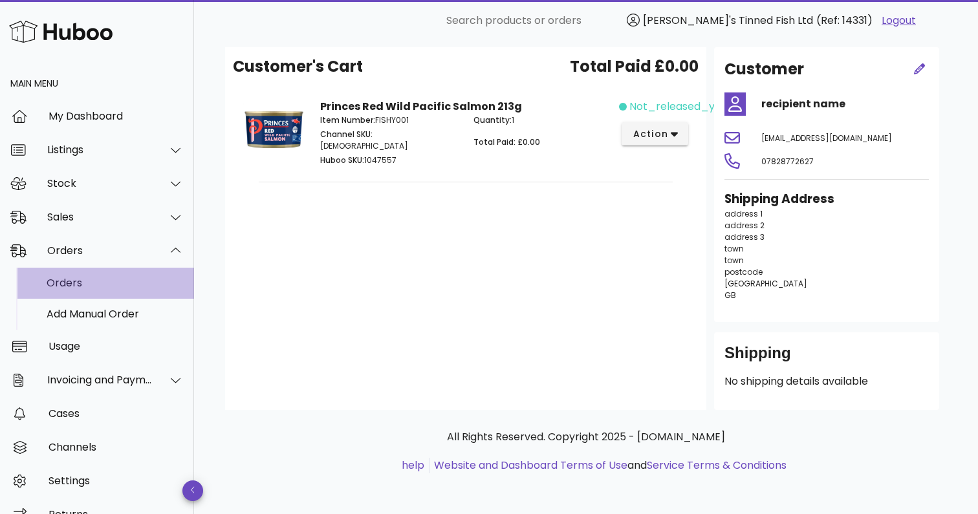
click at [89, 288] on div "Orders" at bounding box center [115, 283] width 137 height 12
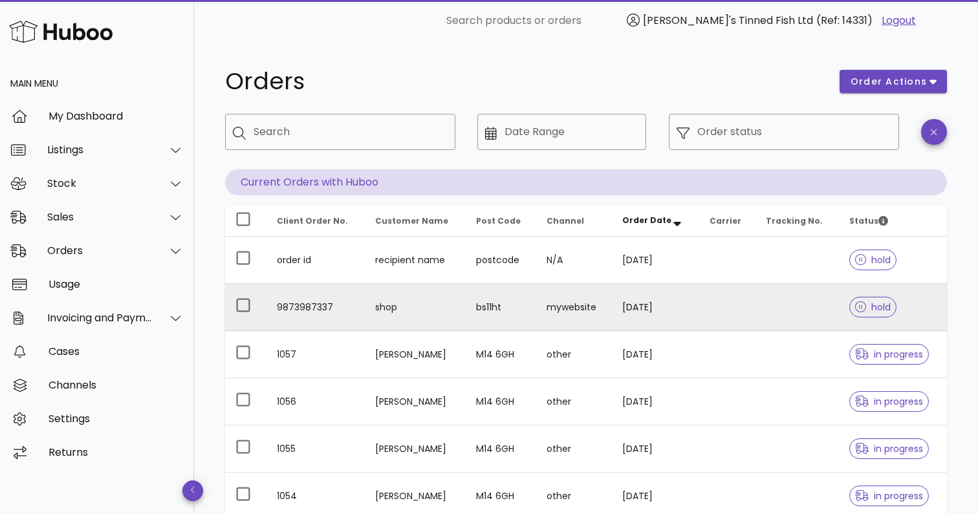
click at [423, 306] on td "shop" at bounding box center [415, 307] width 101 height 47
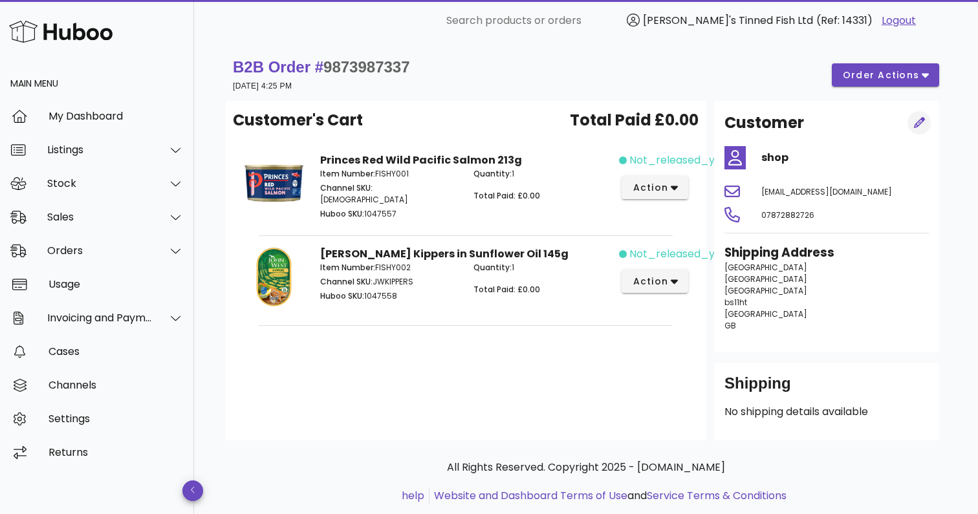
click at [917, 119] on icon "button" at bounding box center [920, 123] width 12 height 12
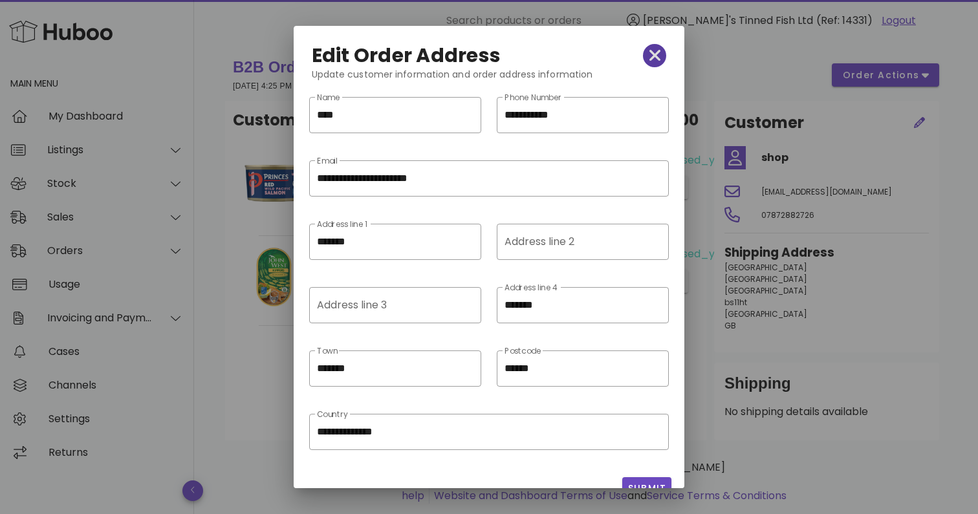
click at [654, 56] on icon "button" at bounding box center [655, 56] width 12 height 12
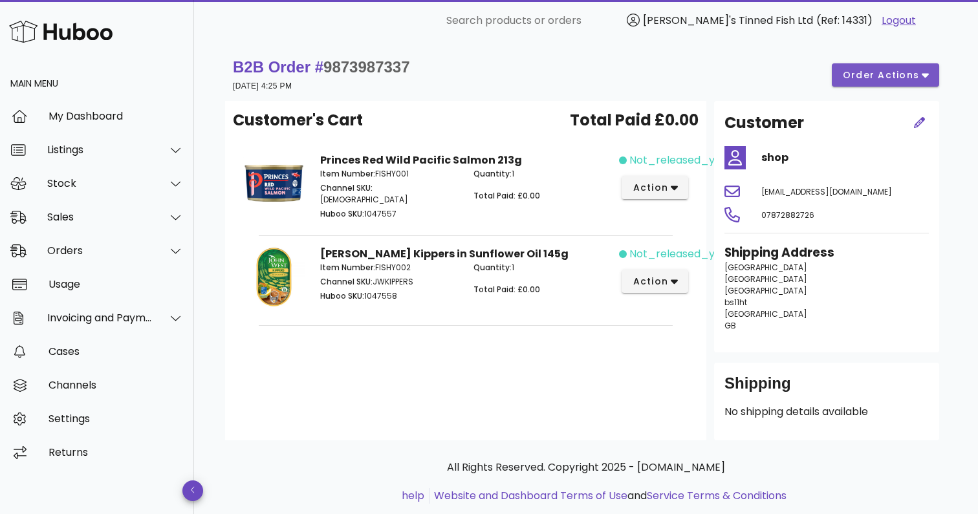
click at [925, 76] on icon "button" at bounding box center [924, 76] width 7 height 5
click at [700, 78] on div "B2B Order # 9873987337 10 September 2025 at 4:25 PM order actions" at bounding box center [586, 75] width 706 height 36
click at [290, 272] on img at bounding box center [273, 276] width 61 height 61
click at [76, 258] on div "Orders" at bounding box center [97, 251] width 194 height 34
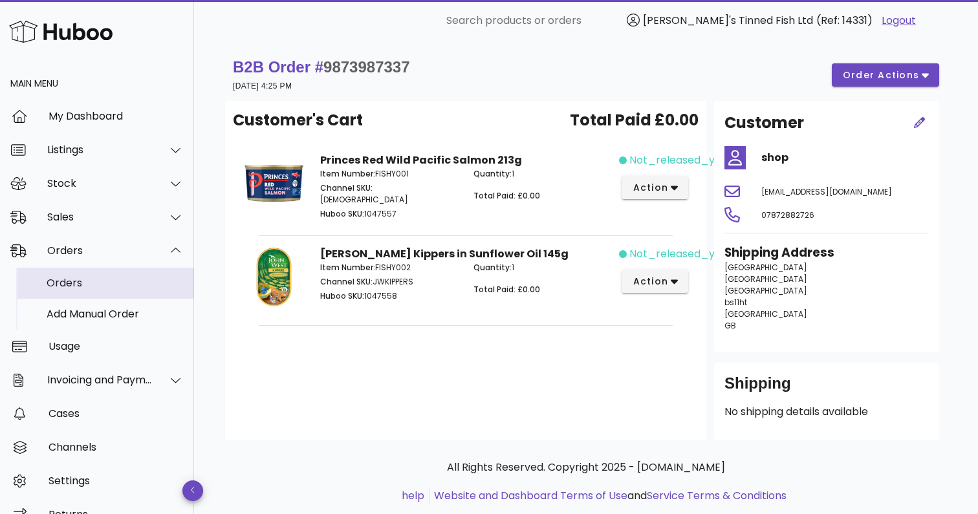
click at [87, 284] on div "Orders" at bounding box center [115, 283] width 137 height 12
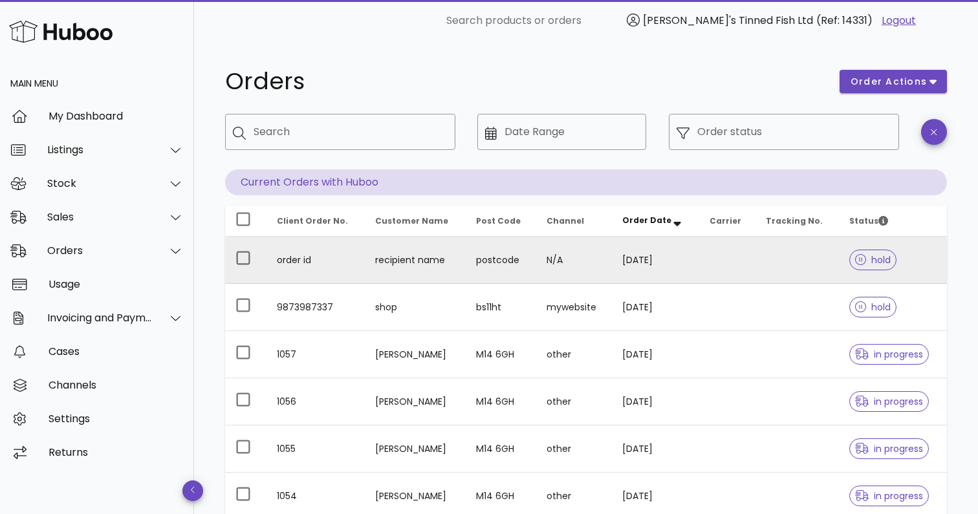
click at [407, 262] on td "recipient name" at bounding box center [415, 260] width 101 height 47
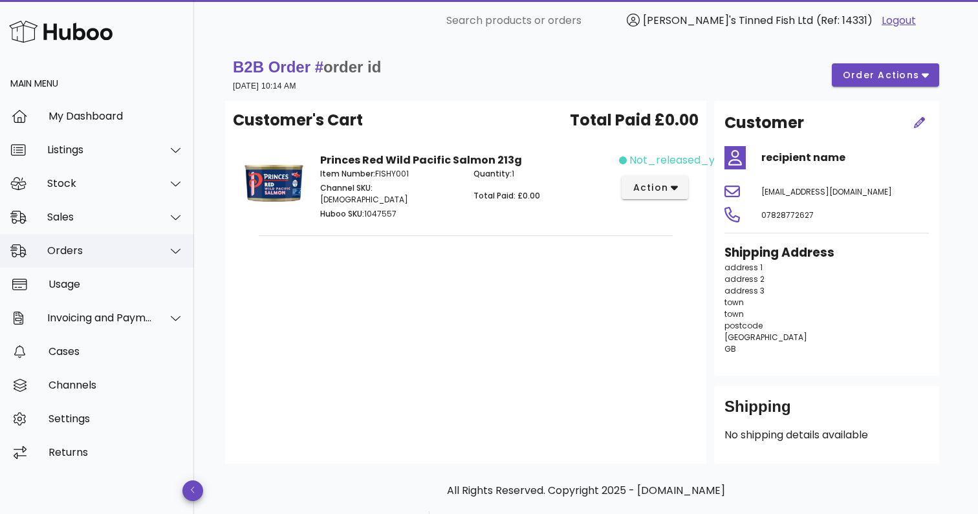
scroll to position [2, 0]
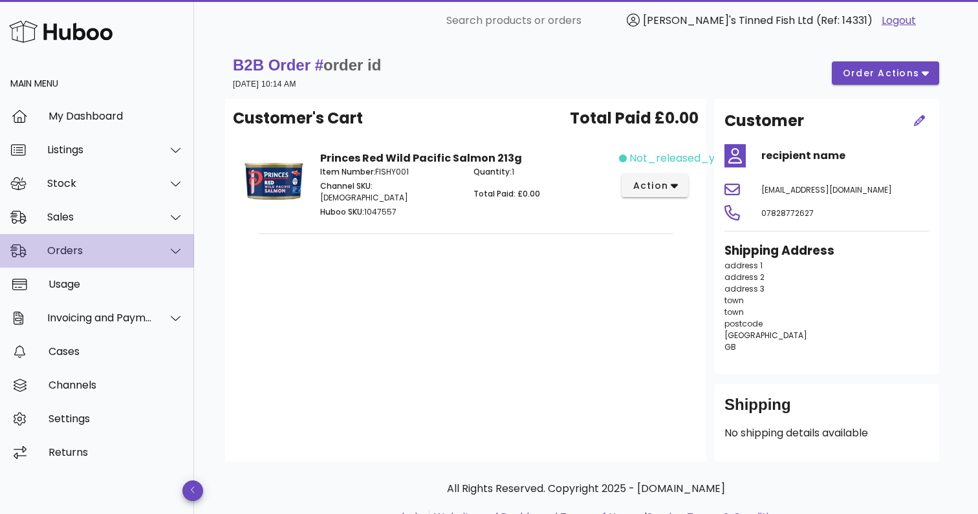
click at [101, 255] on div "Orders" at bounding box center [99, 250] width 105 height 12
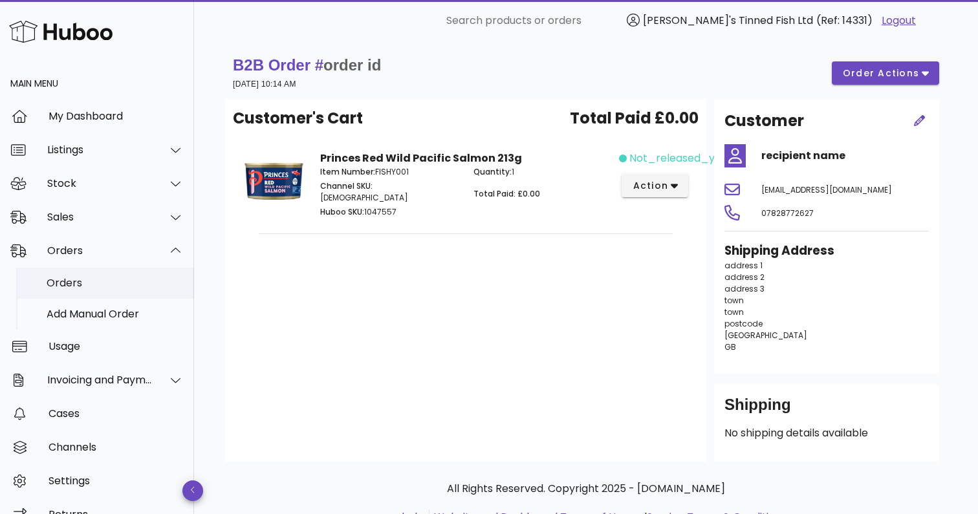
scroll to position [1, 0]
click at [98, 283] on div "Orders" at bounding box center [115, 282] width 137 height 12
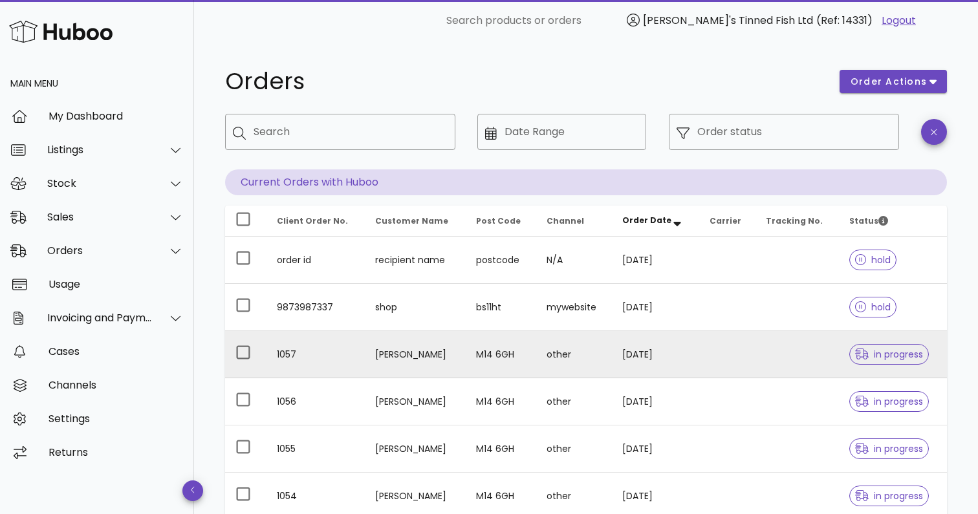
click at [405, 350] on td "[PERSON_NAME]" at bounding box center [415, 354] width 101 height 47
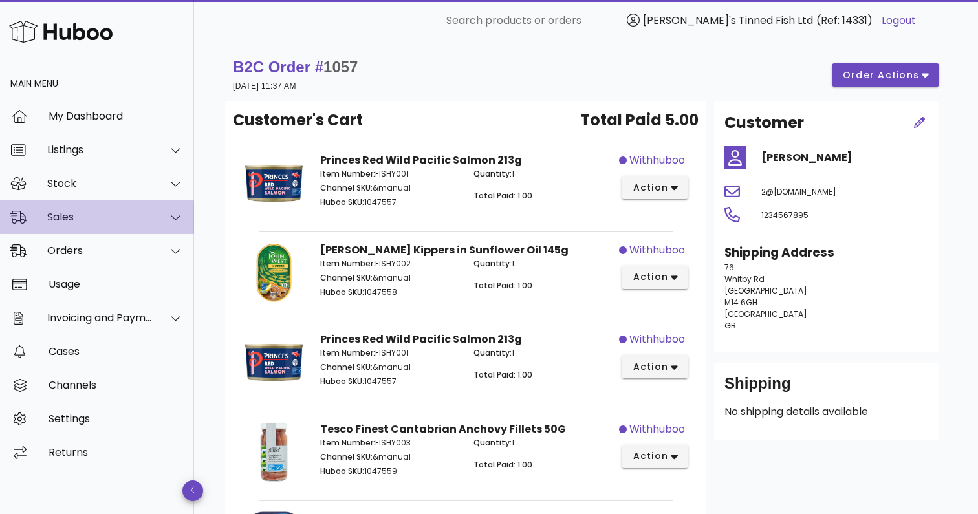
click at [67, 217] on div "Sales" at bounding box center [99, 217] width 105 height 12
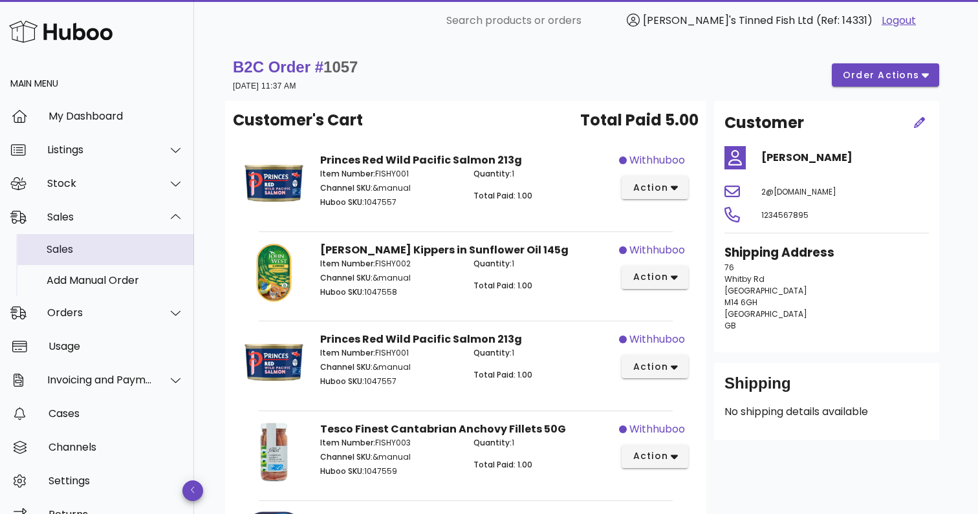
click at [87, 248] on div "Sales" at bounding box center [115, 249] width 137 height 12
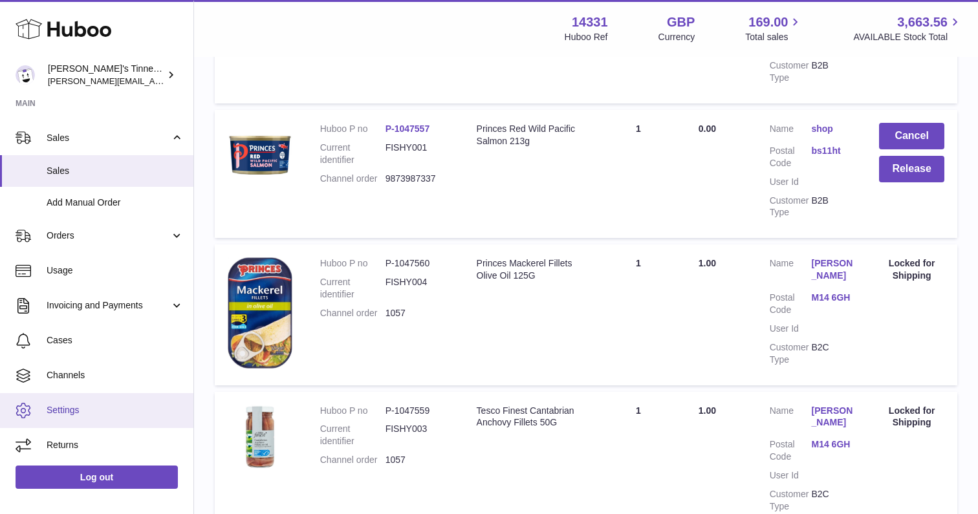
scroll to position [100, 0]
click at [79, 401] on link "Settings" at bounding box center [96, 411] width 193 height 35
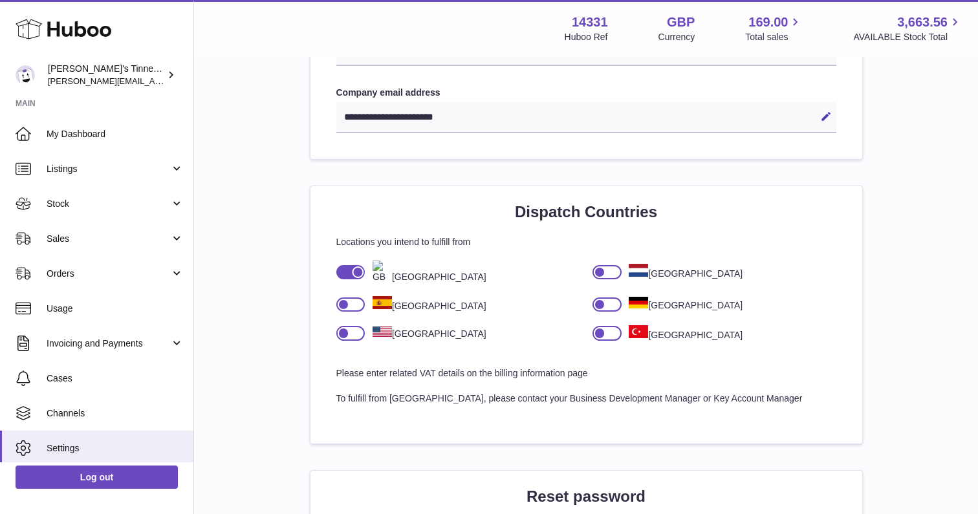
scroll to position [754, 0]
